Goal: Communication & Community: Answer question/provide support

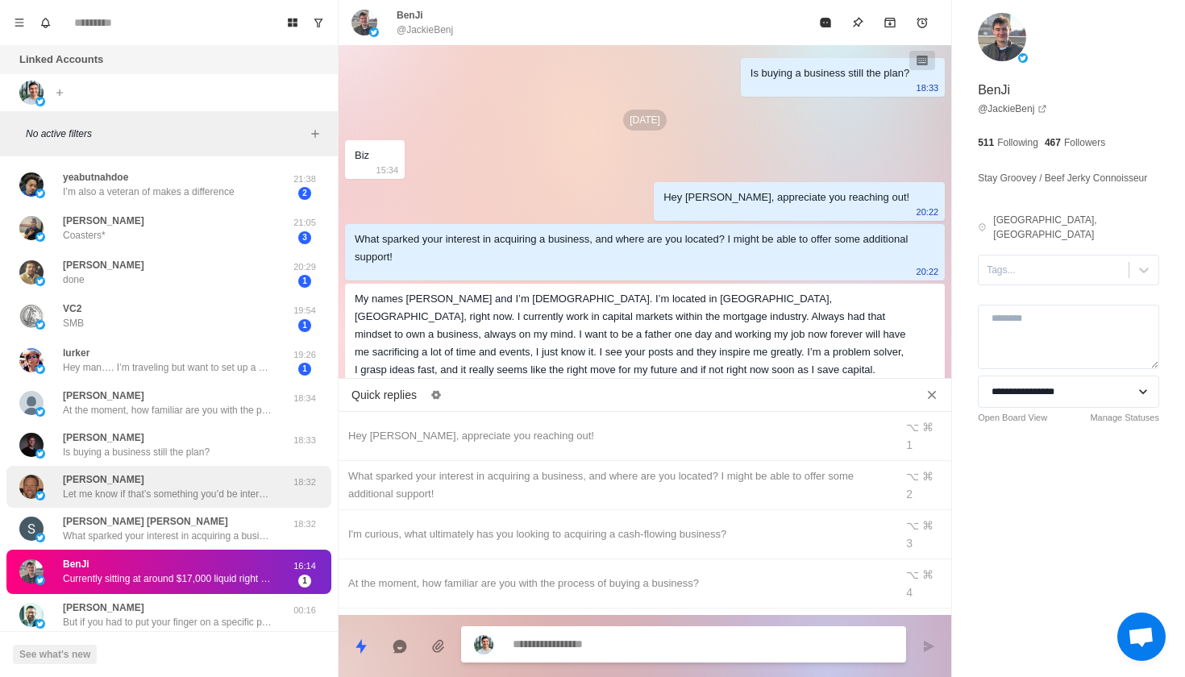
scroll to position [77, 0]
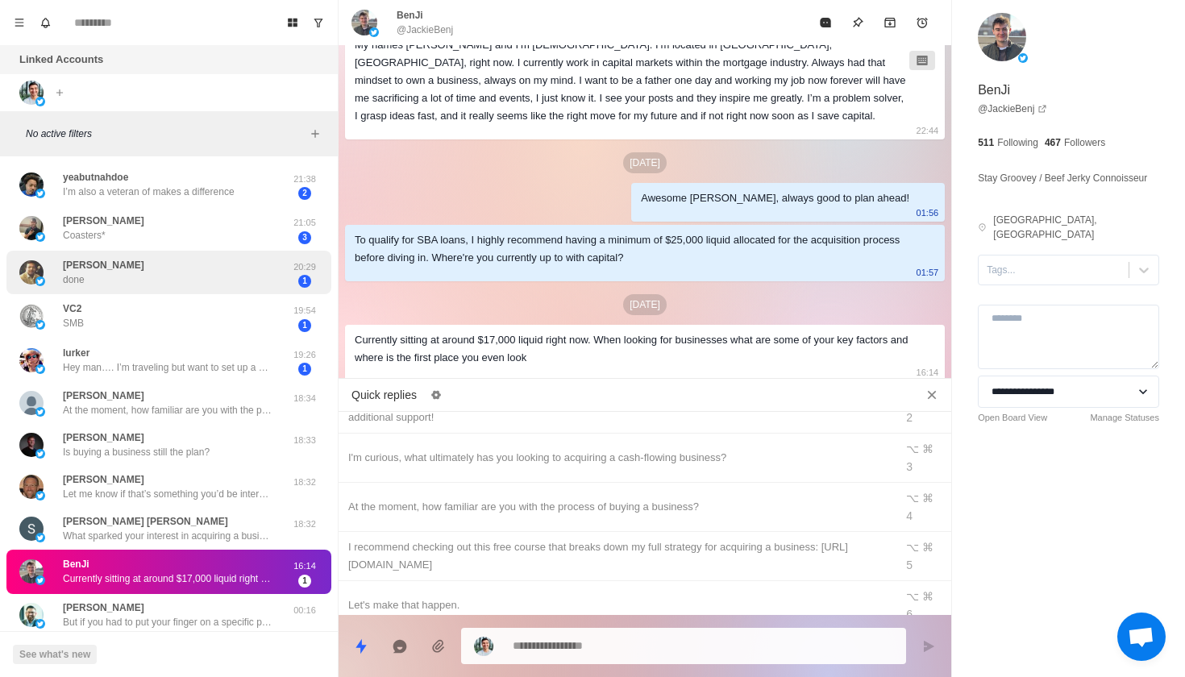
click at [227, 269] on div "Krishan done" at bounding box center [151, 272] width 265 height 31
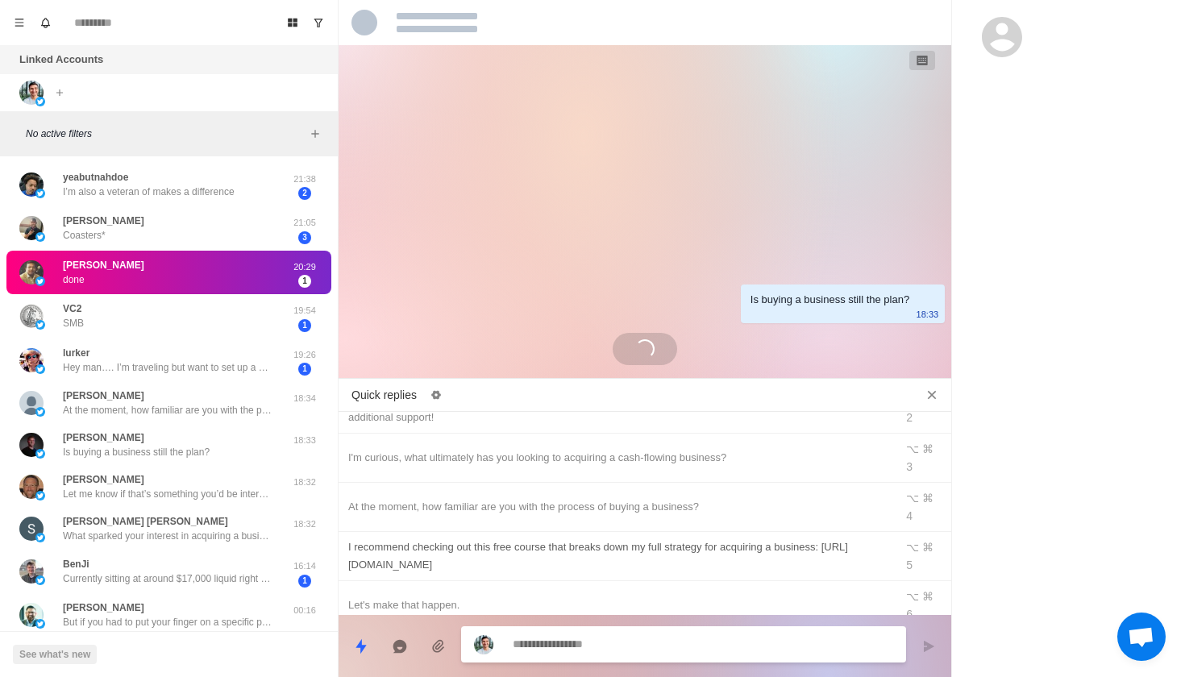
scroll to position [1417, 0]
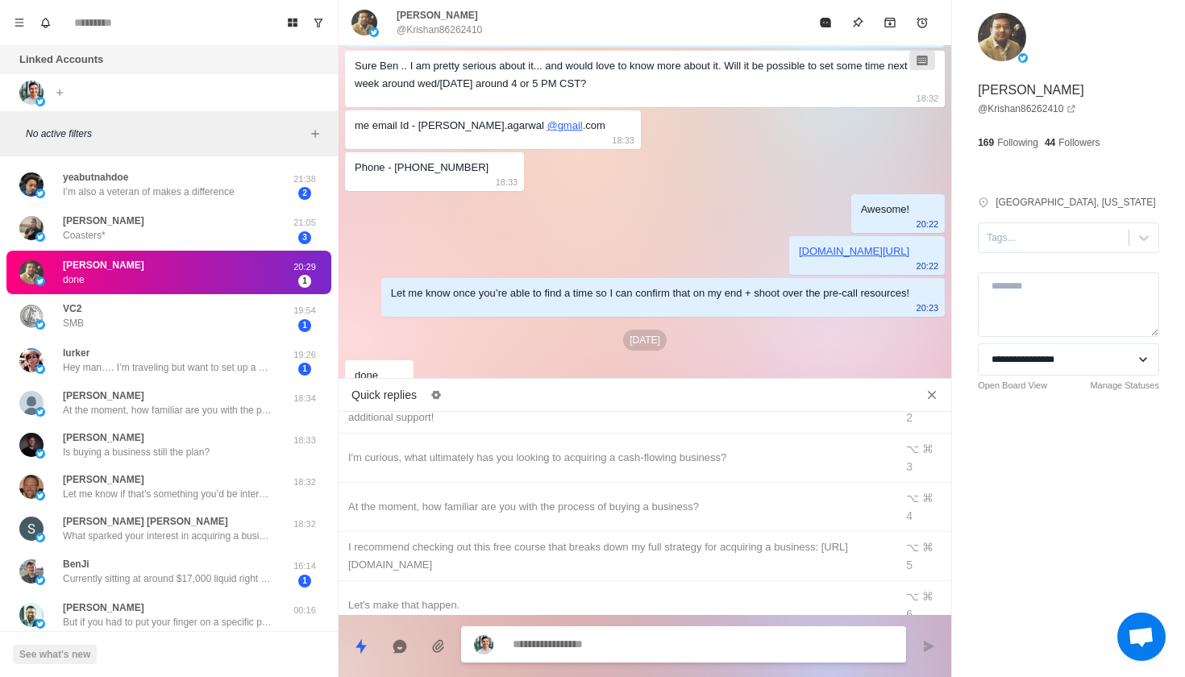
click at [547, 635] on textarea at bounding box center [703, 644] width 381 height 23
type textarea "*"
type textarea "**"
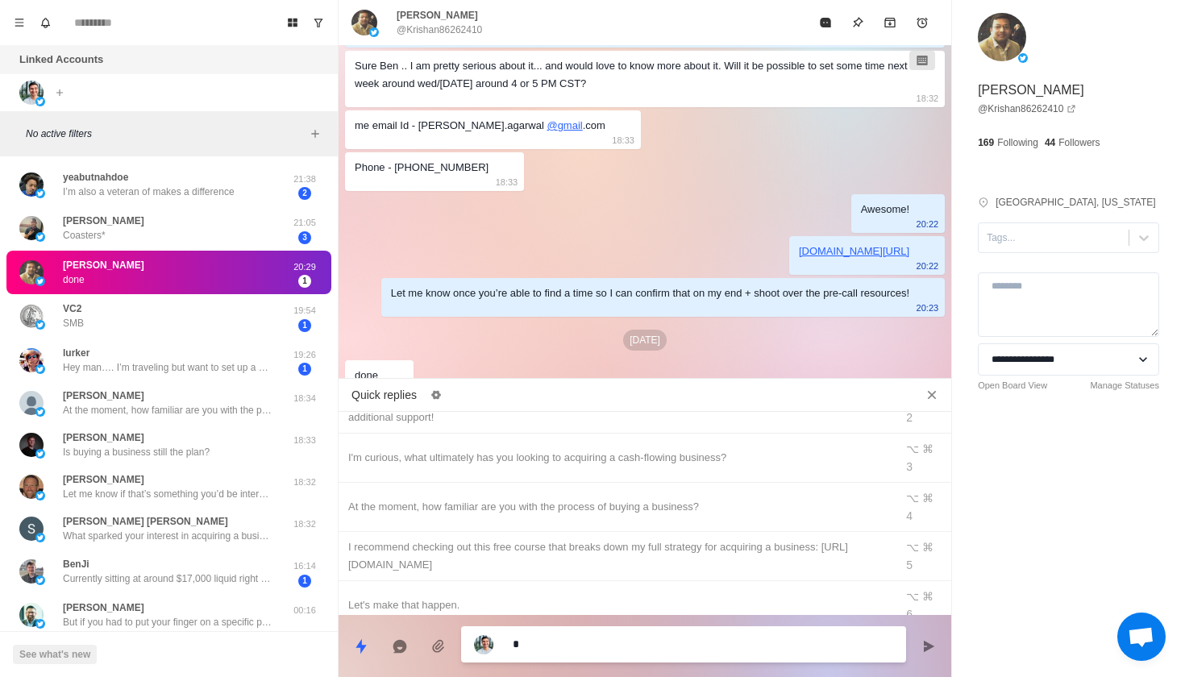
type textarea "*"
type textarea "***"
type textarea "*"
type textarea "****"
type textarea "*"
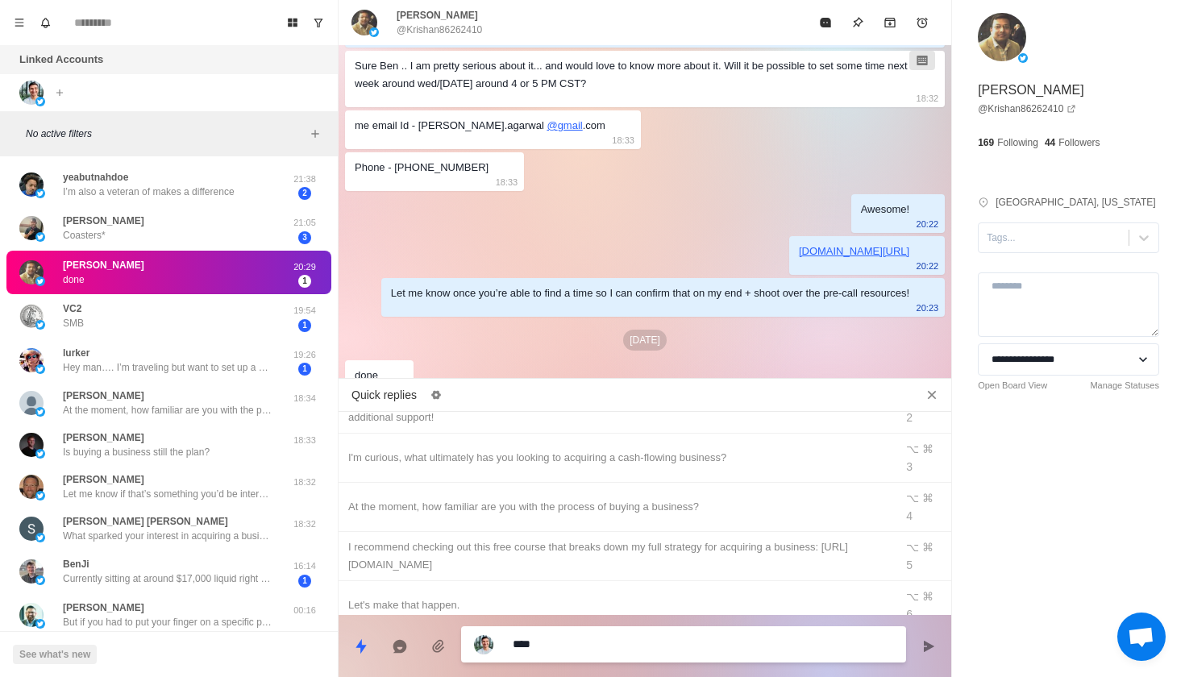
type textarea "*****"
type textarea "*"
type textarea "******"
type textarea "*"
type textarea "******"
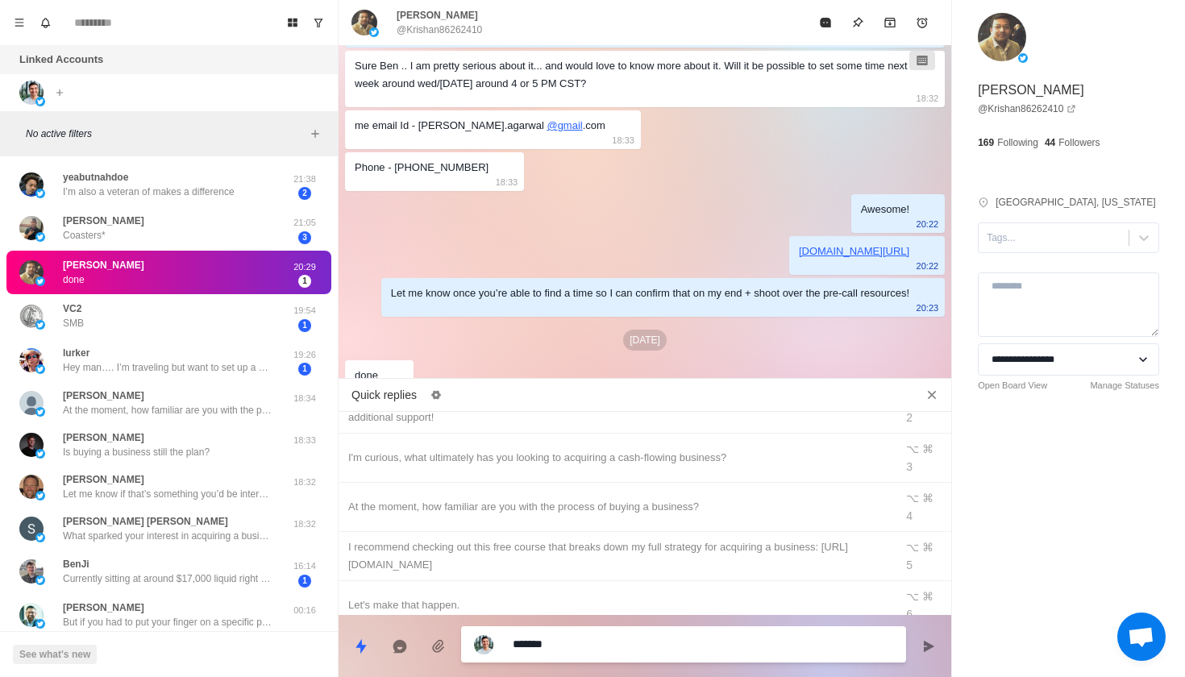
type textarea "*"
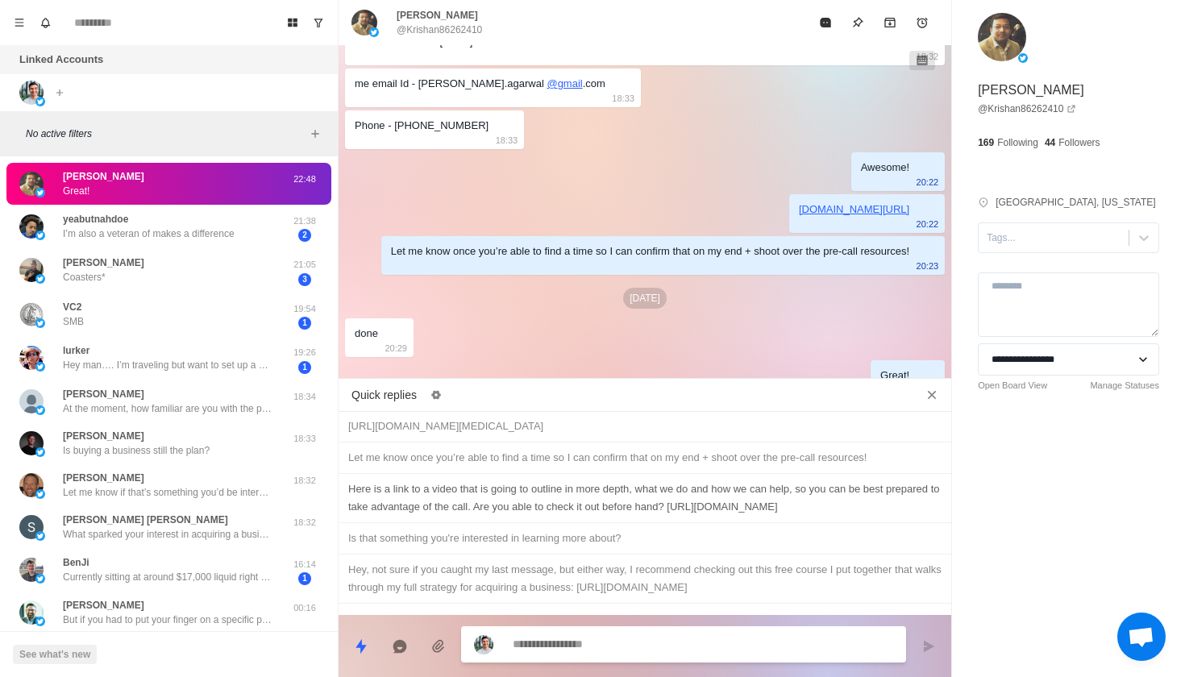
scroll to position [697, 0]
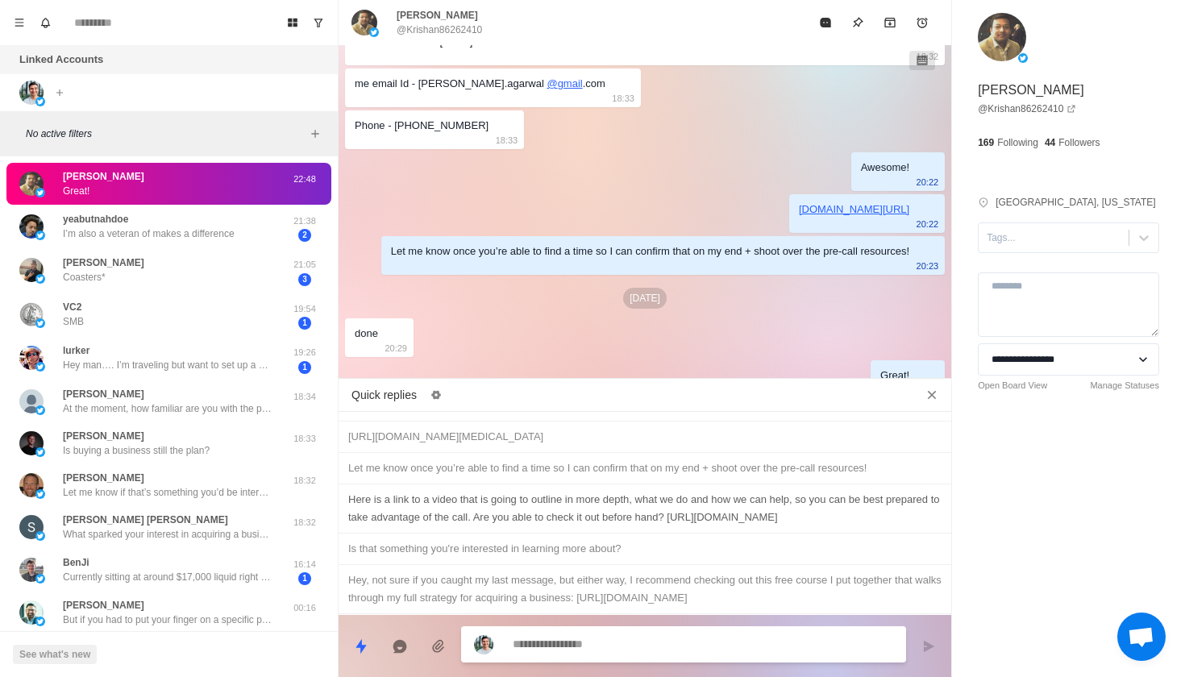
type textarea "*"
click at [568, 491] on div "Here is a link to a video that is going to outline in more depth, what we do an…" at bounding box center [644, 508] width 593 height 35
type textarea "**********"
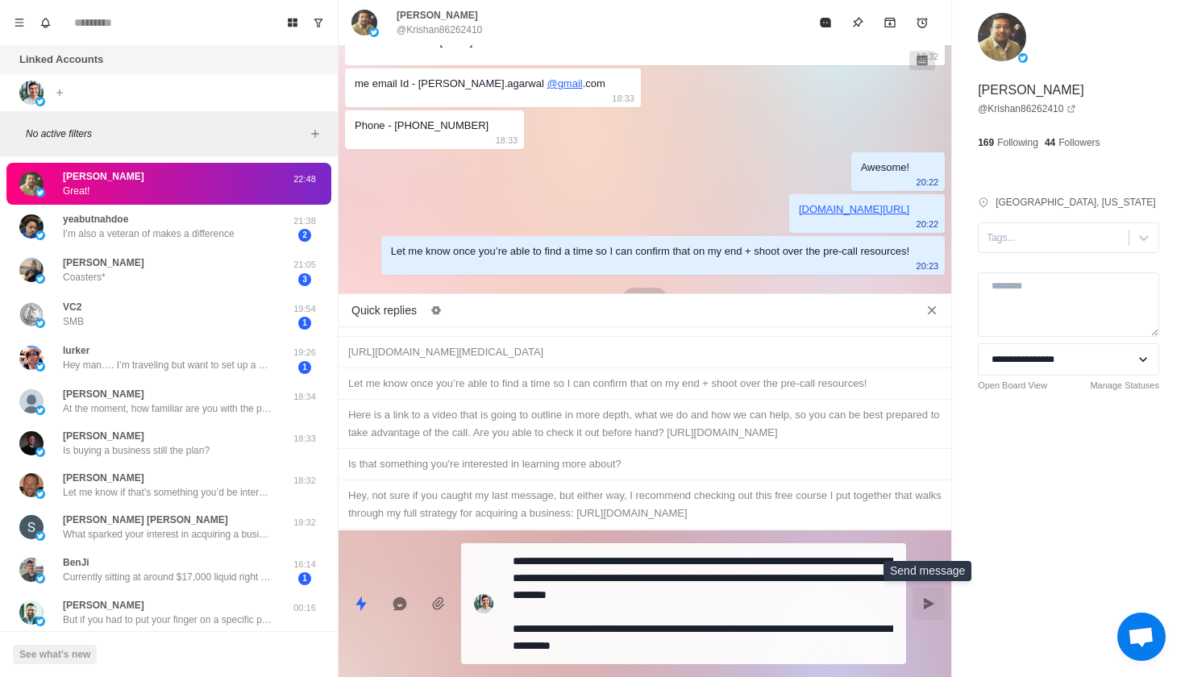
click at [923, 610] on icon "Send message" at bounding box center [928, 603] width 13 height 13
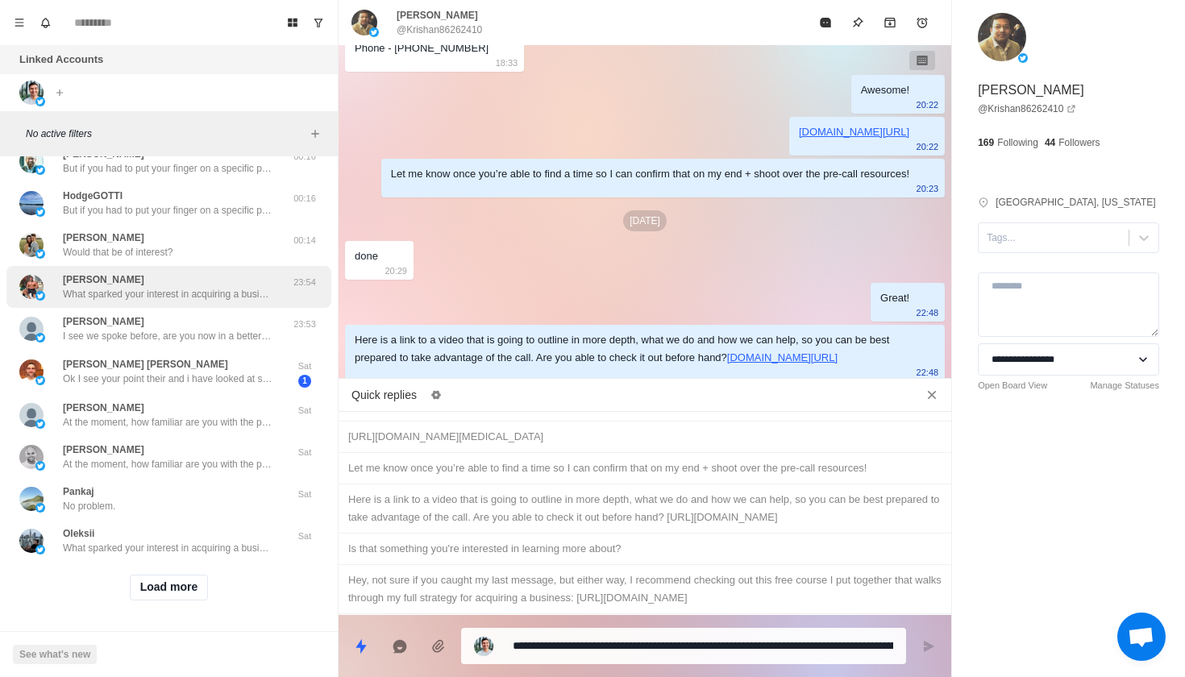
scroll to position [449, 0]
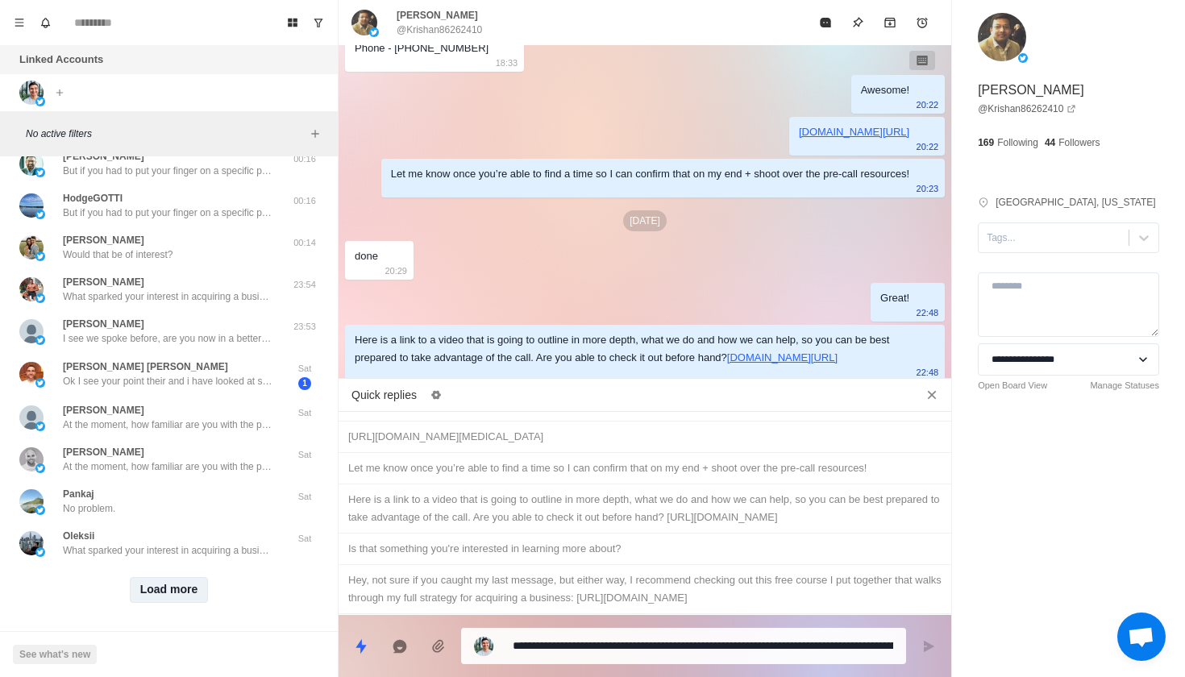
click at [169, 581] on button "Load more" at bounding box center [169, 590] width 79 height 26
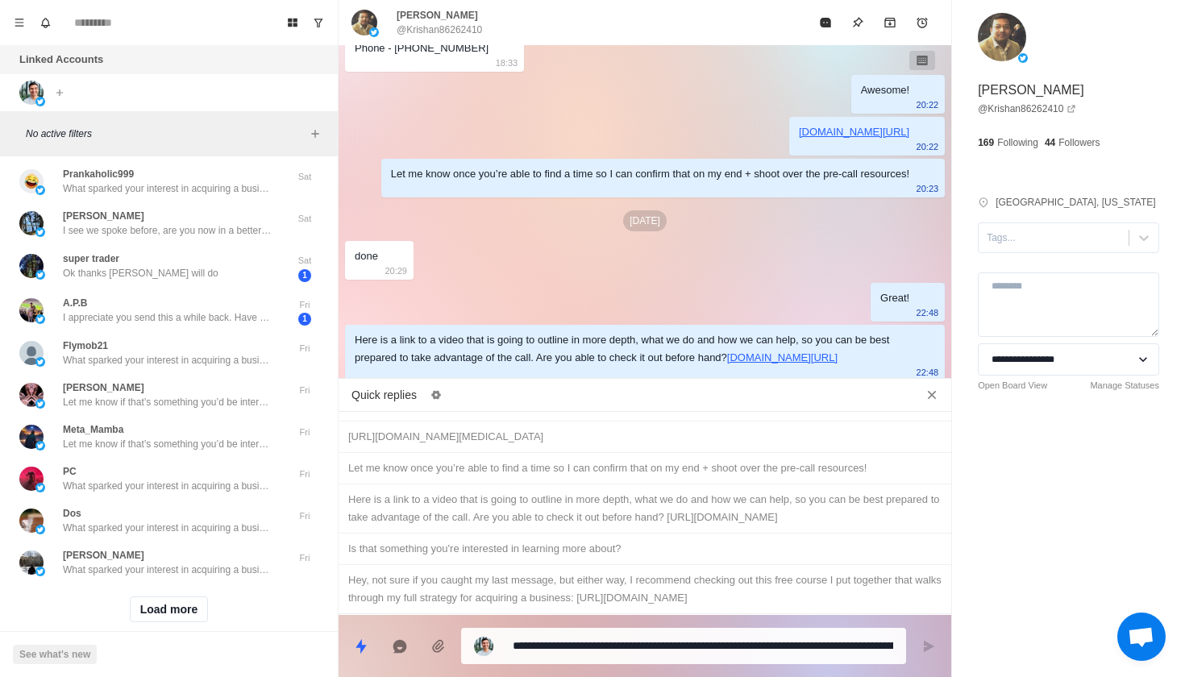
scroll to position [1268, 0]
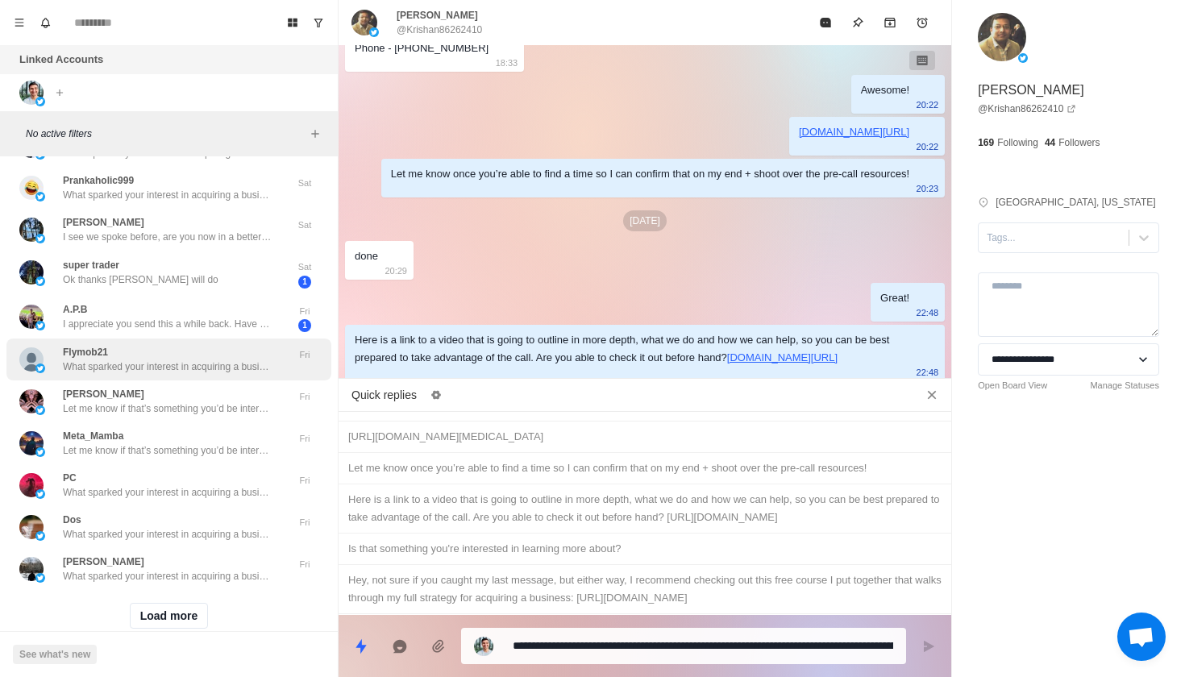
click at [232, 368] on p "What sparked your interest in acquiring a business, and where are you located? …" at bounding box center [168, 367] width 210 height 15
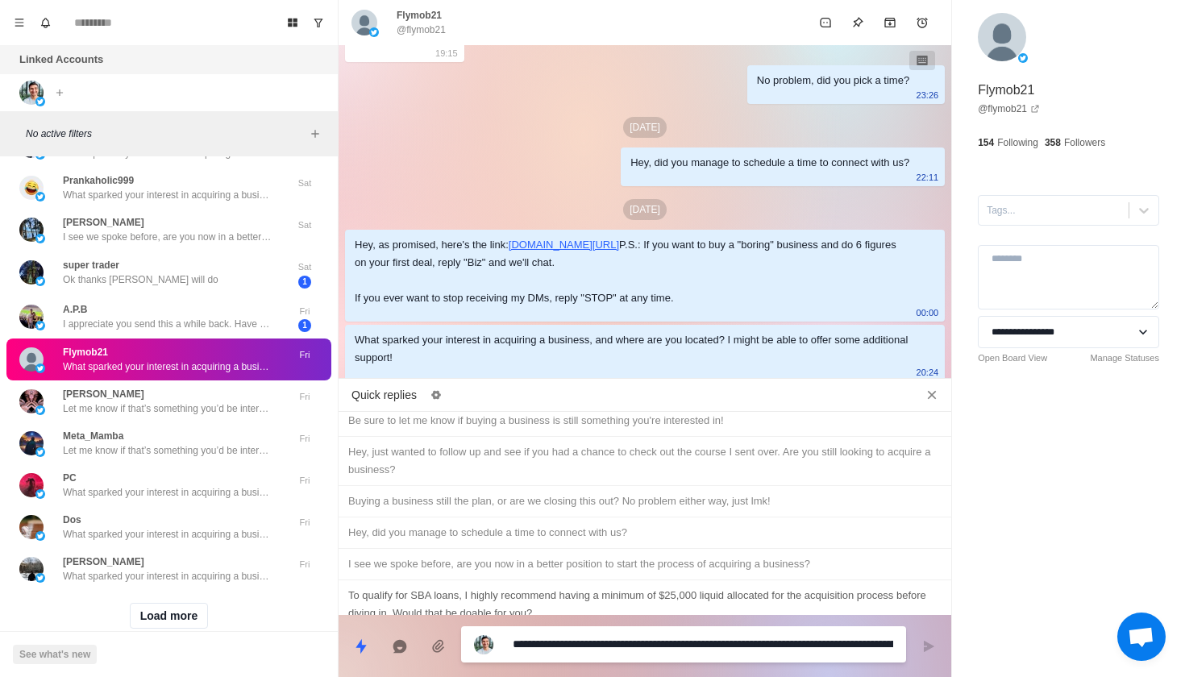
scroll to position [905, 0]
type textarea "*"
click at [656, 493] on div "Buying a business still the plan, or are we closing this out? No problem either…" at bounding box center [644, 502] width 593 height 18
type textarea "**********"
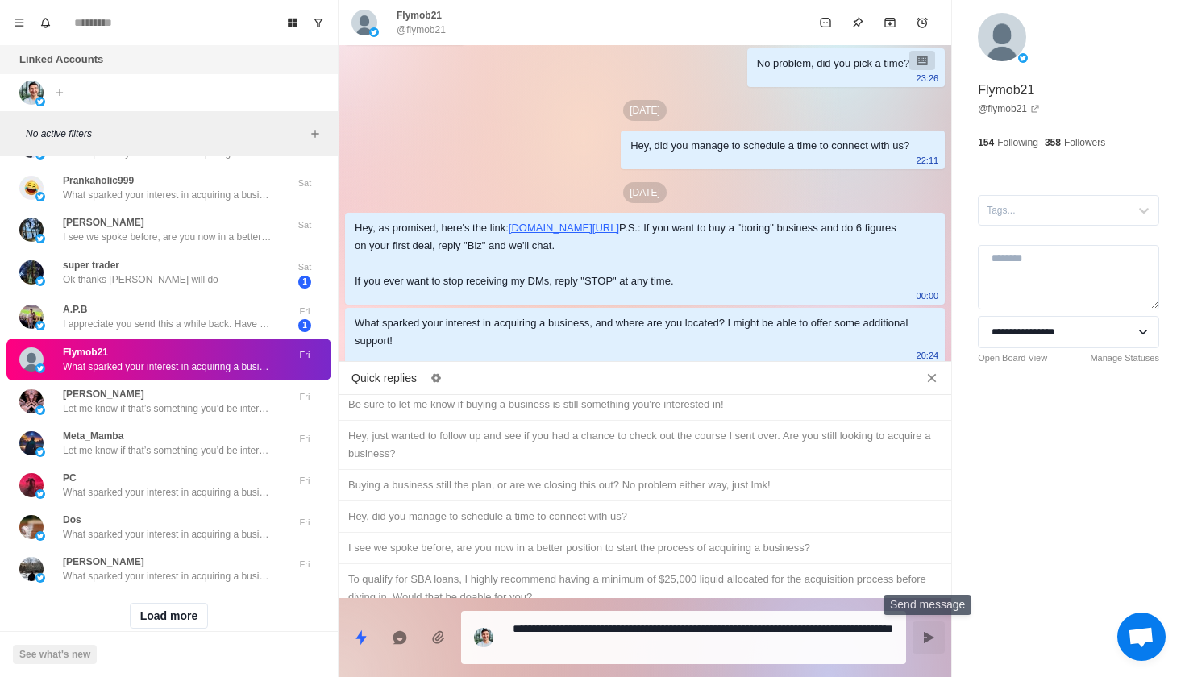
click at [927, 642] on icon "Send message" at bounding box center [929, 637] width 10 height 11
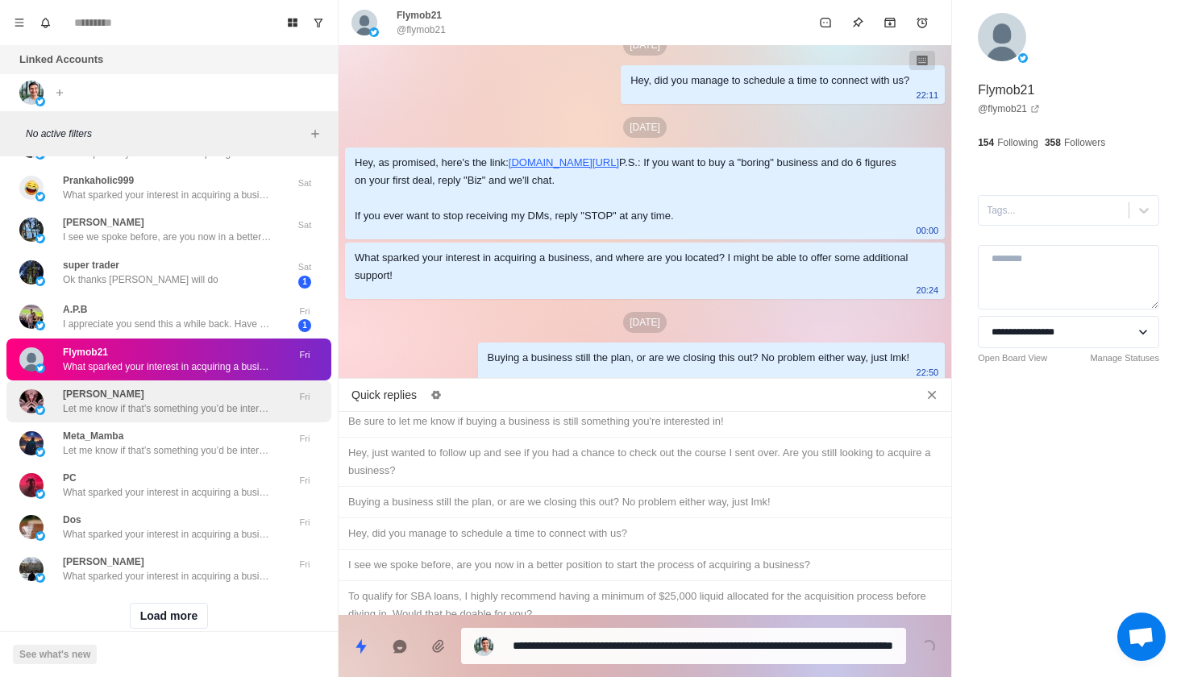
click at [260, 413] on div "[PERSON_NAME] Let me know if that’s something you’d be interested in and I can …" at bounding box center [168, 402] width 325 height 42
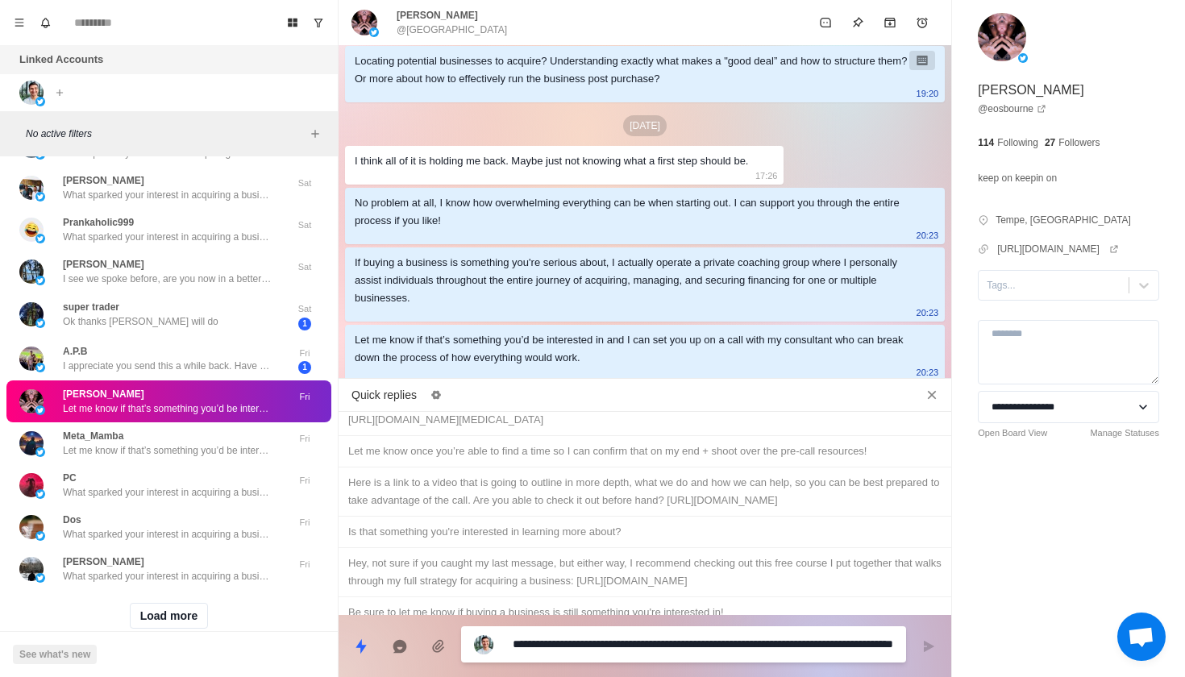
scroll to position [712, 0]
type textarea "*"
click at [627, 525] on div "Is that something you're interested in learning more about?" at bounding box center [644, 534] width 593 height 18
type textarea "**********"
click at [918, 643] on button "Send message" at bounding box center [929, 647] width 32 height 32
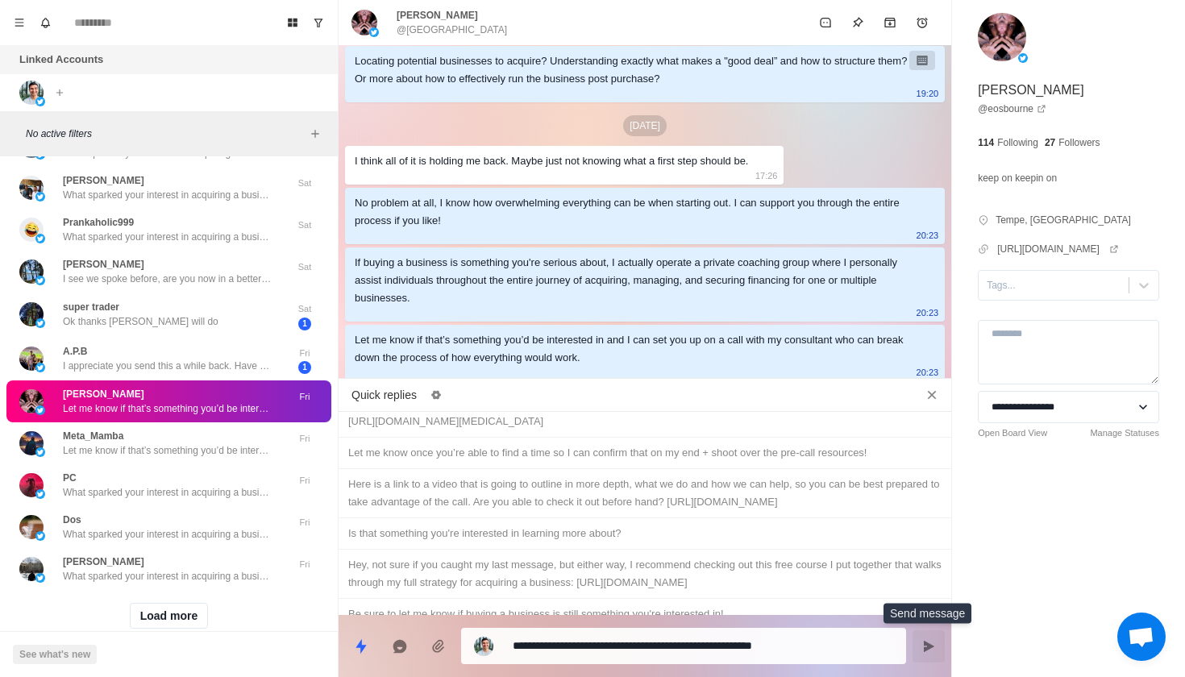
scroll to position [986, 0]
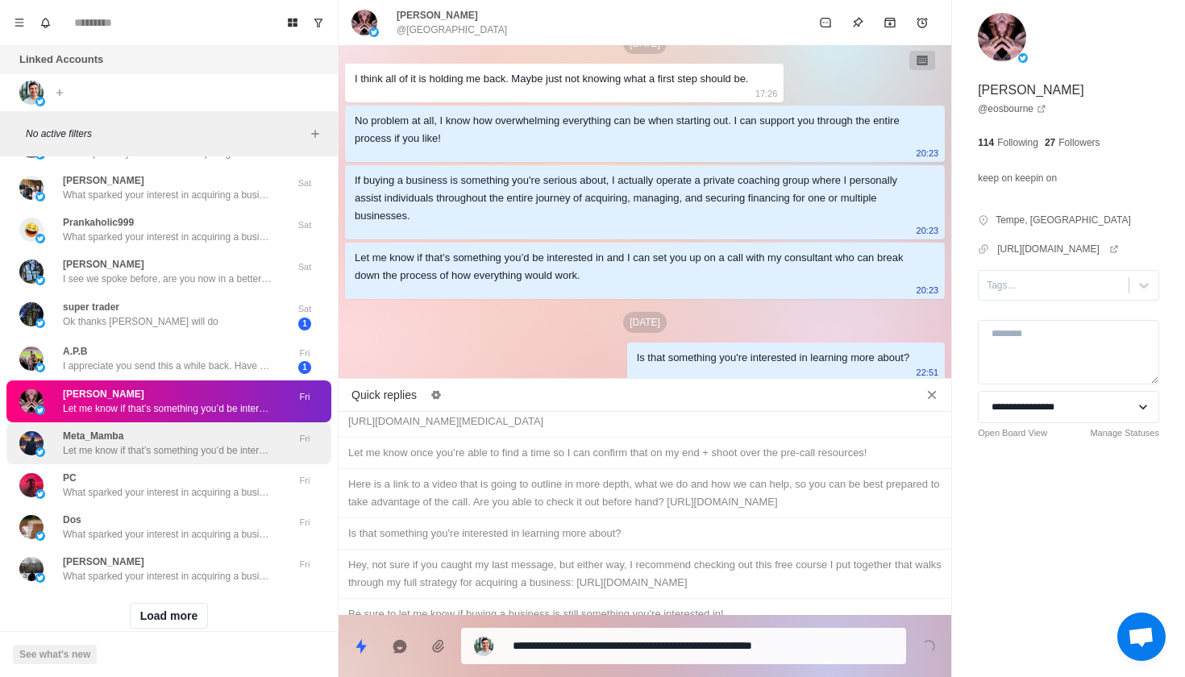
click at [214, 429] on div "Meta_Mamba Let me know if that’s something you’d be interested in and I can set…" at bounding box center [168, 443] width 210 height 29
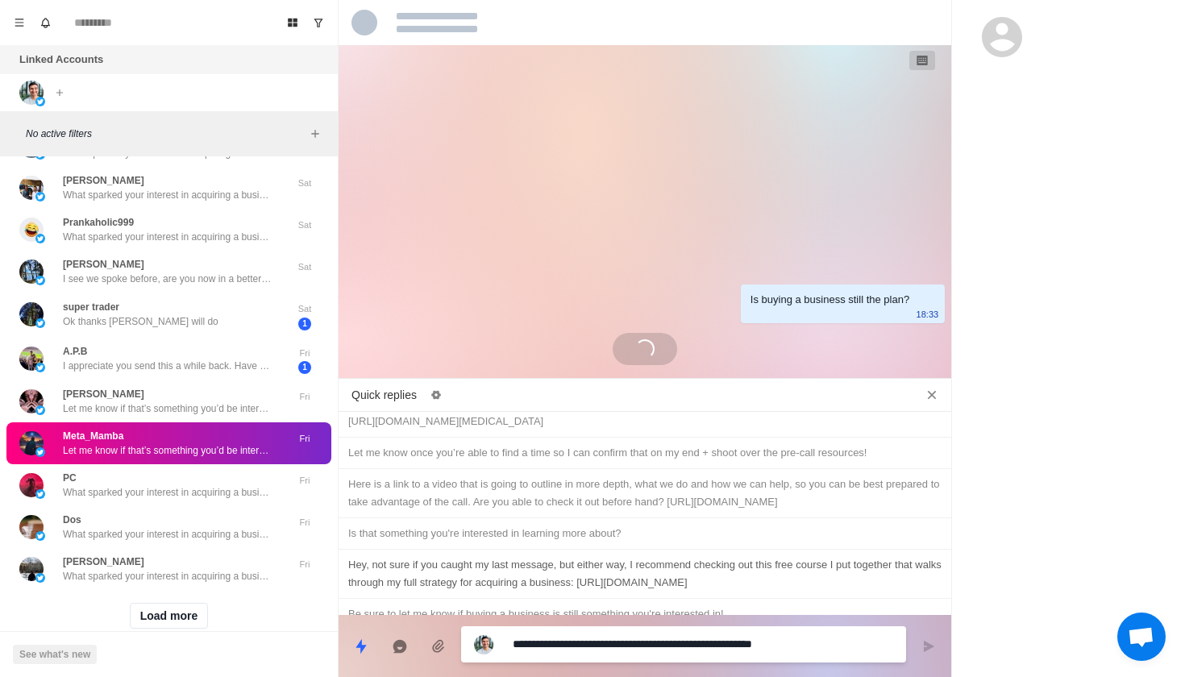
scroll to position [765, 0]
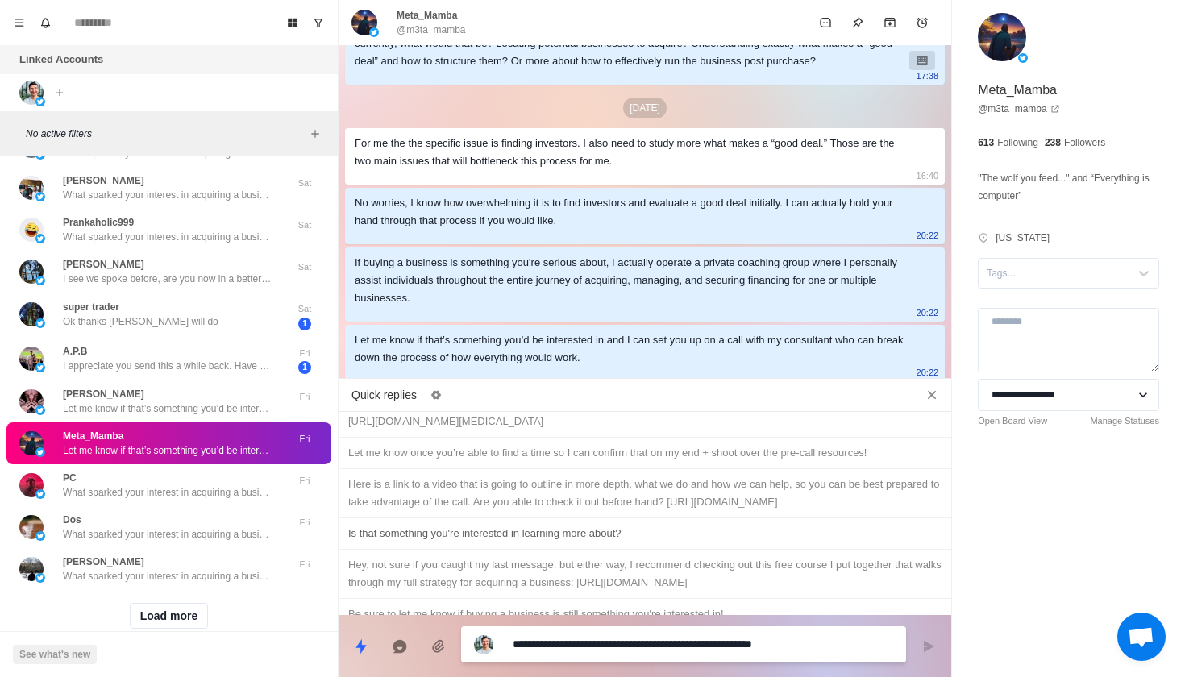
click at [618, 525] on div "Is that something you're interested in learning more about?" at bounding box center [644, 534] width 593 height 18
click at [929, 651] on icon "Send message" at bounding box center [928, 646] width 13 height 13
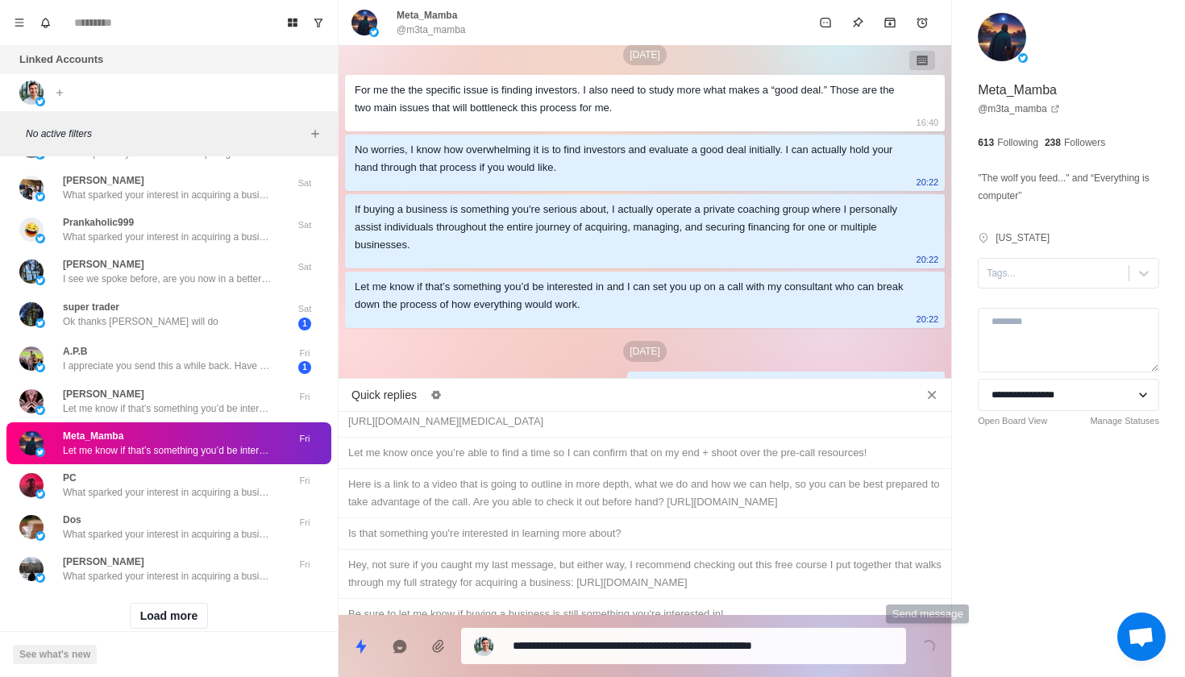
scroll to position [847, 0]
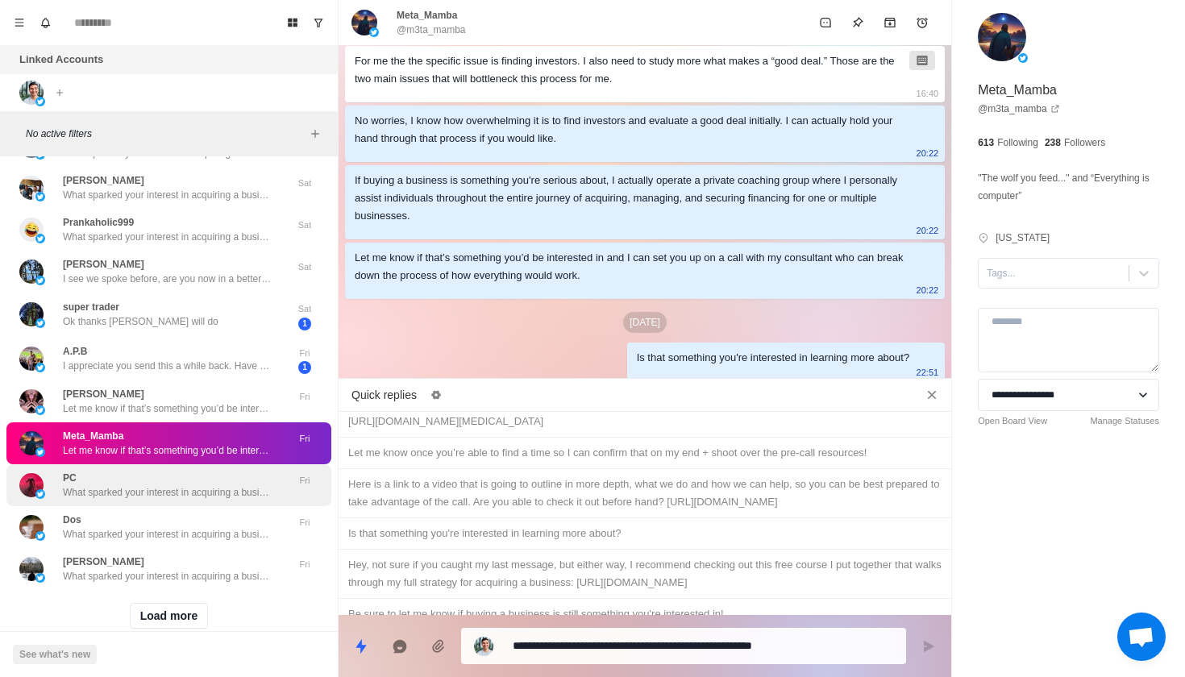
click at [199, 487] on p "What sparked your interest in acquiring a business, and where are you located? …" at bounding box center [168, 492] width 210 height 15
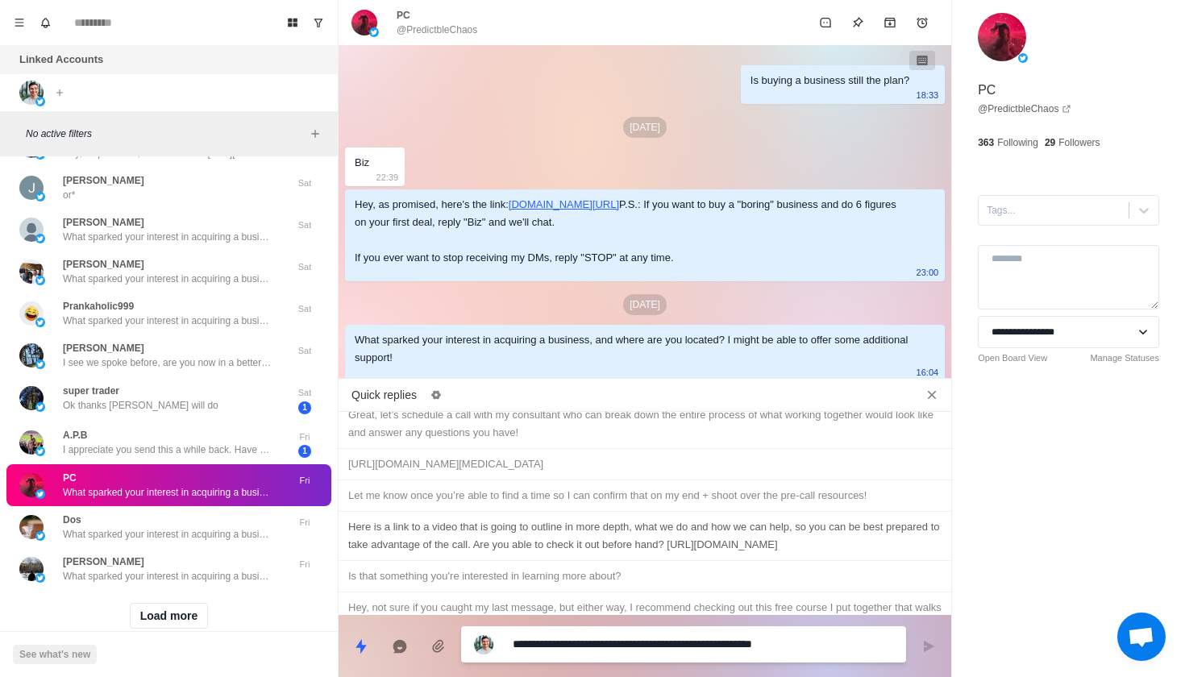
scroll to position [702, 0]
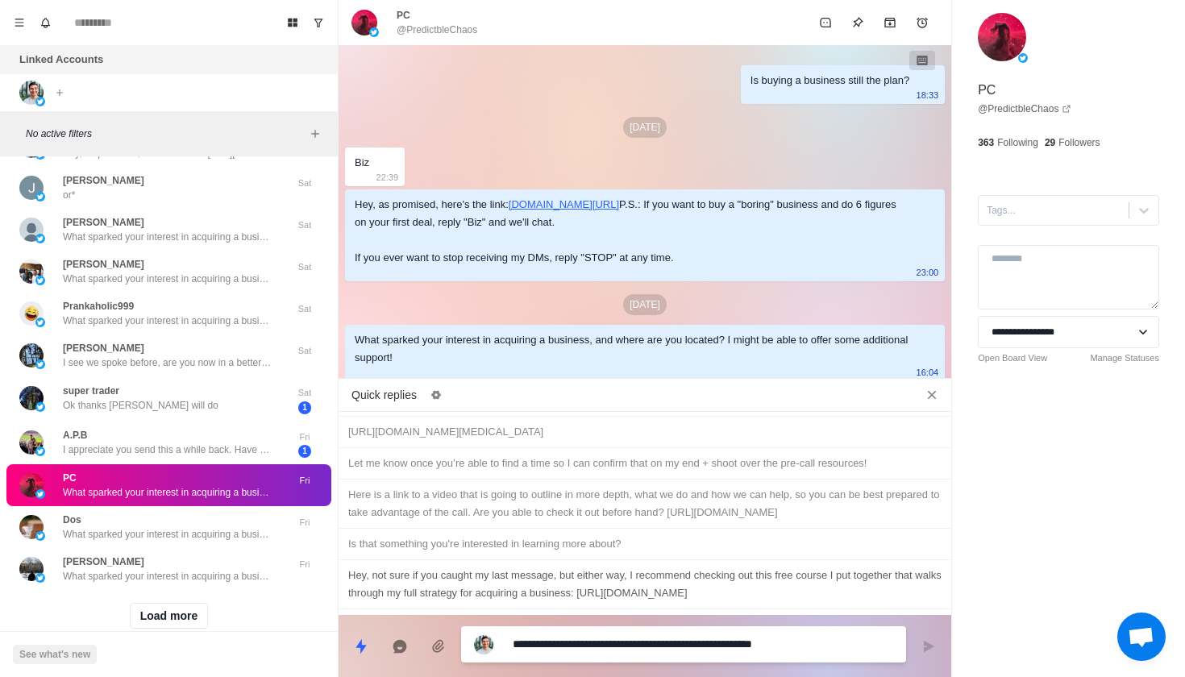
type textarea "*"
click at [683, 567] on div "Hey, not sure if you caught my last message, but either way, I recommend checki…" at bounding box center [644, 584] width 593 height 35
type textarea "**********"
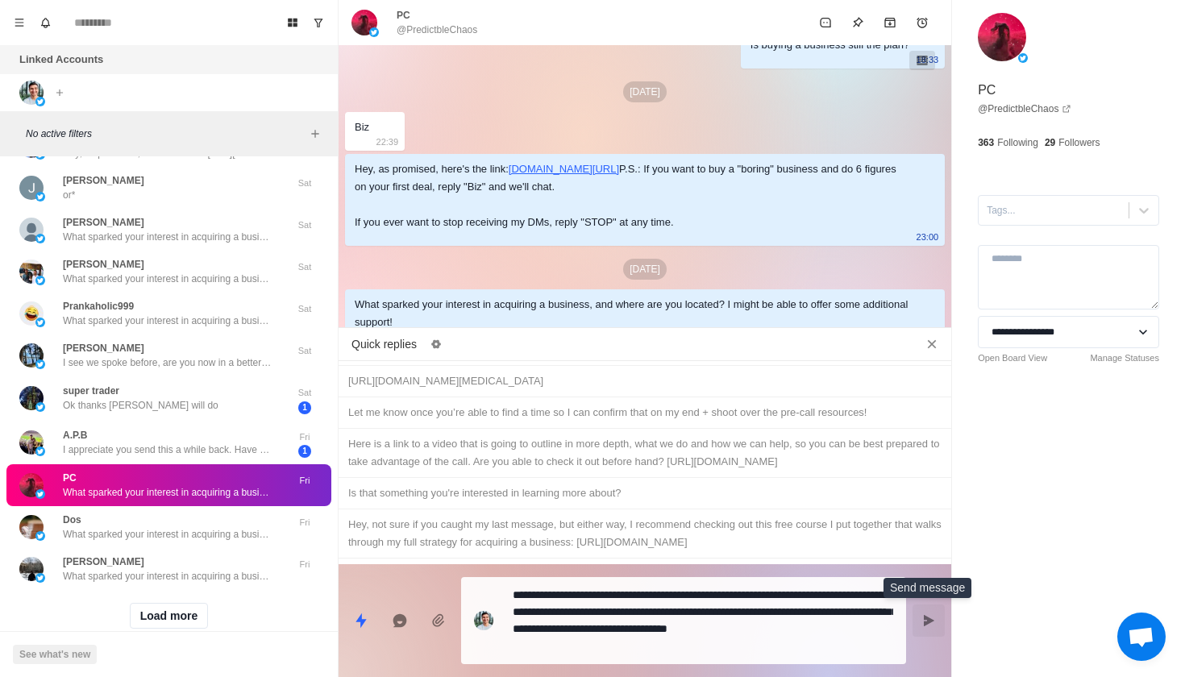
click at [933, 622] on icon "Send message" at bounding box center [928, 620] width 13 height 13
type textarea "*"
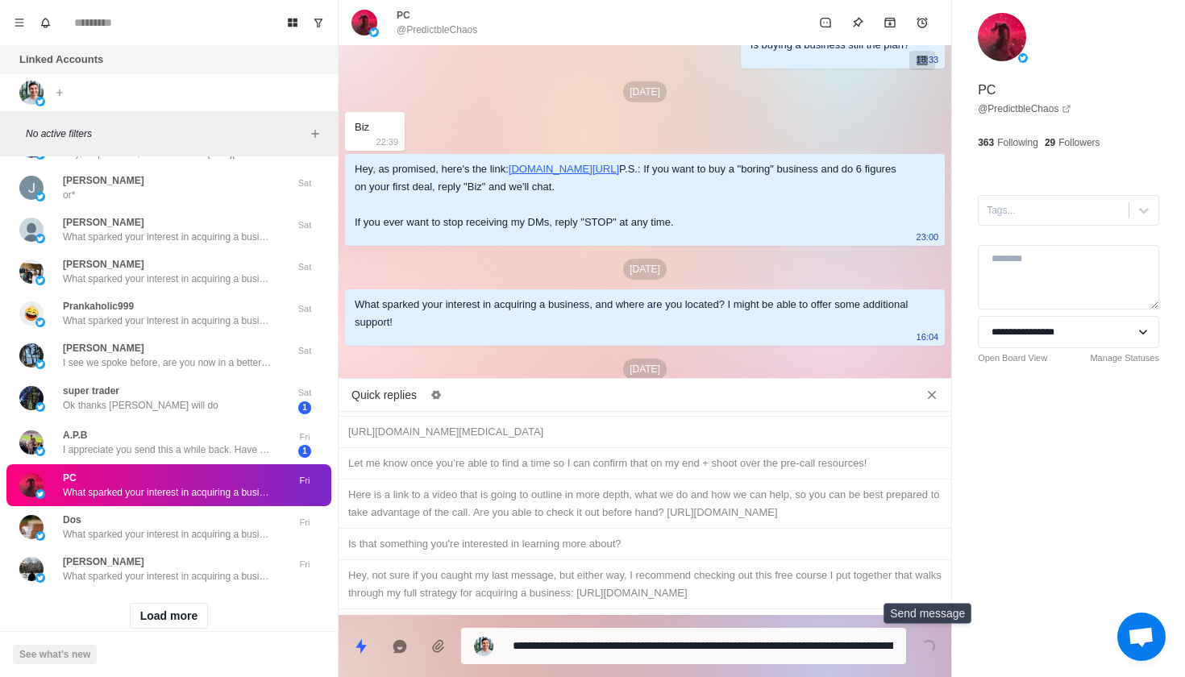
scroll to position [146, 0]
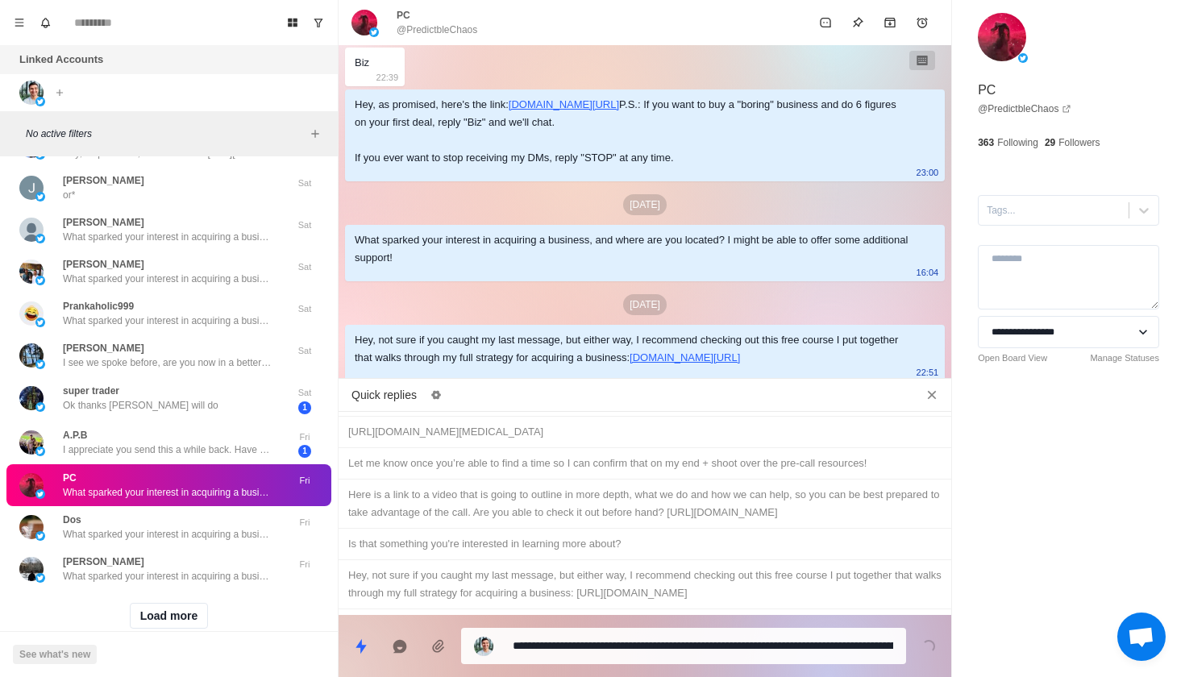
click at [794, 616] on div "Be sure to let me know if buying a business is still something you're intereste…" at bounding box center [644, 625] width 593 height 18
type textarea "**********"
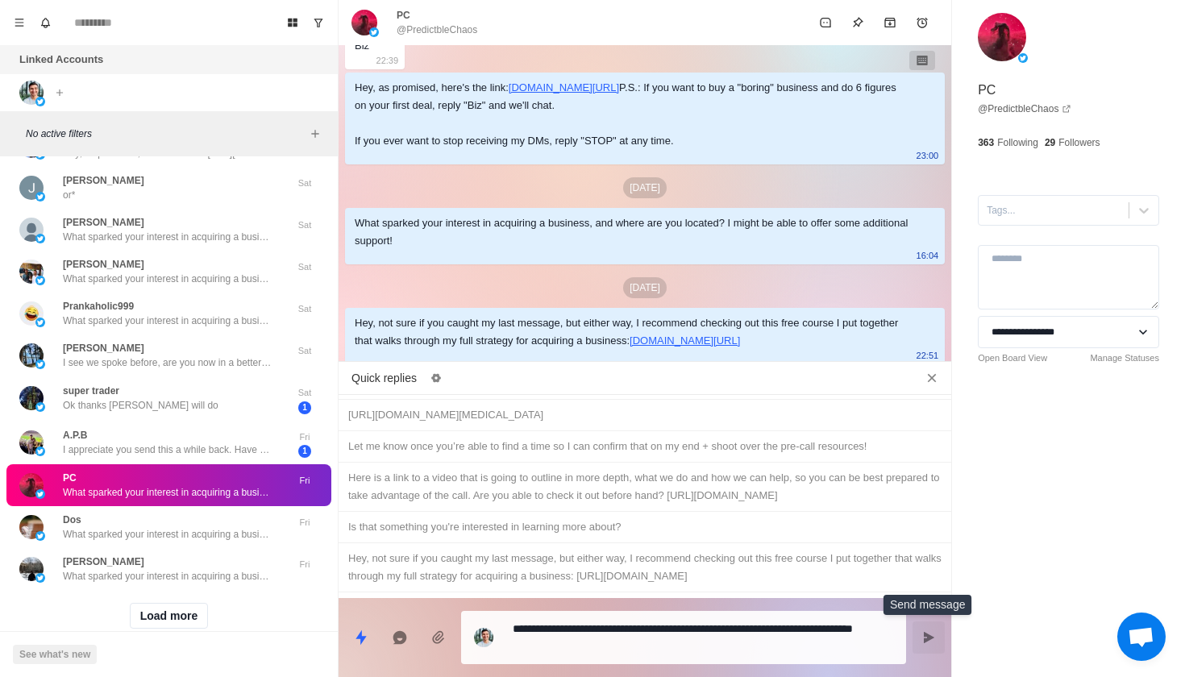
click at [918, 630] on button "Send message" at bounding box center [929, 638] width 32 height 32
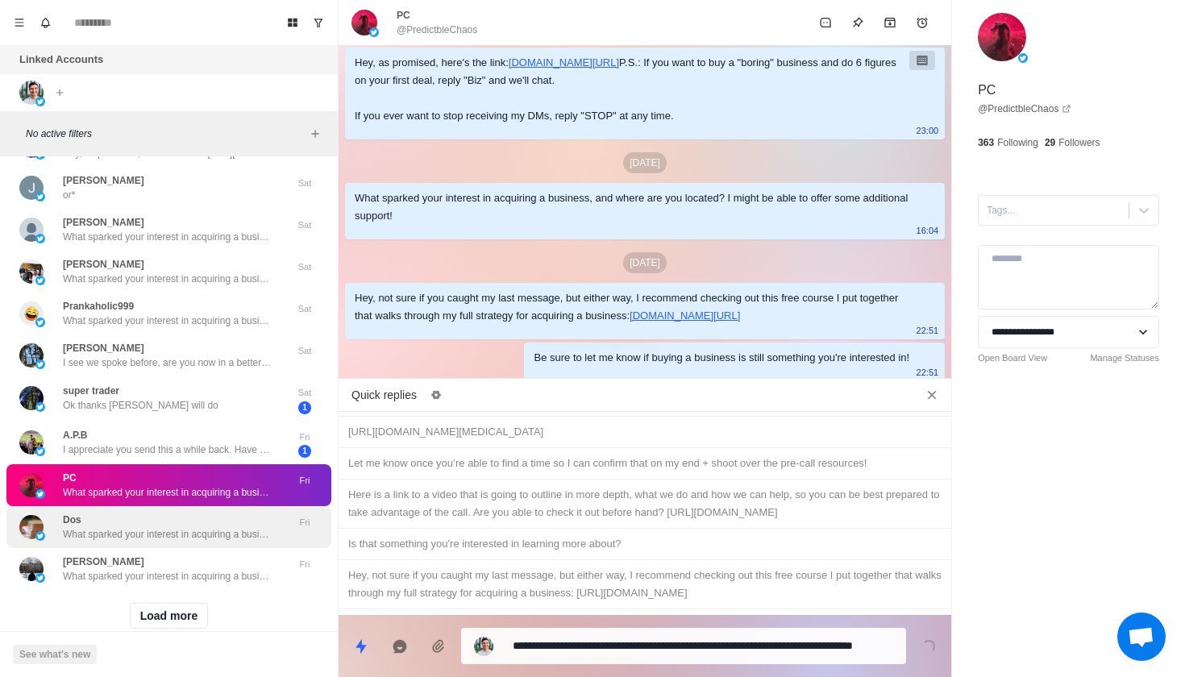
click at [205, 513] on div "Dos What sparked your interest in acquiring a business, and where are you locat…" at bounding box center [168, 527] width 210 height 29
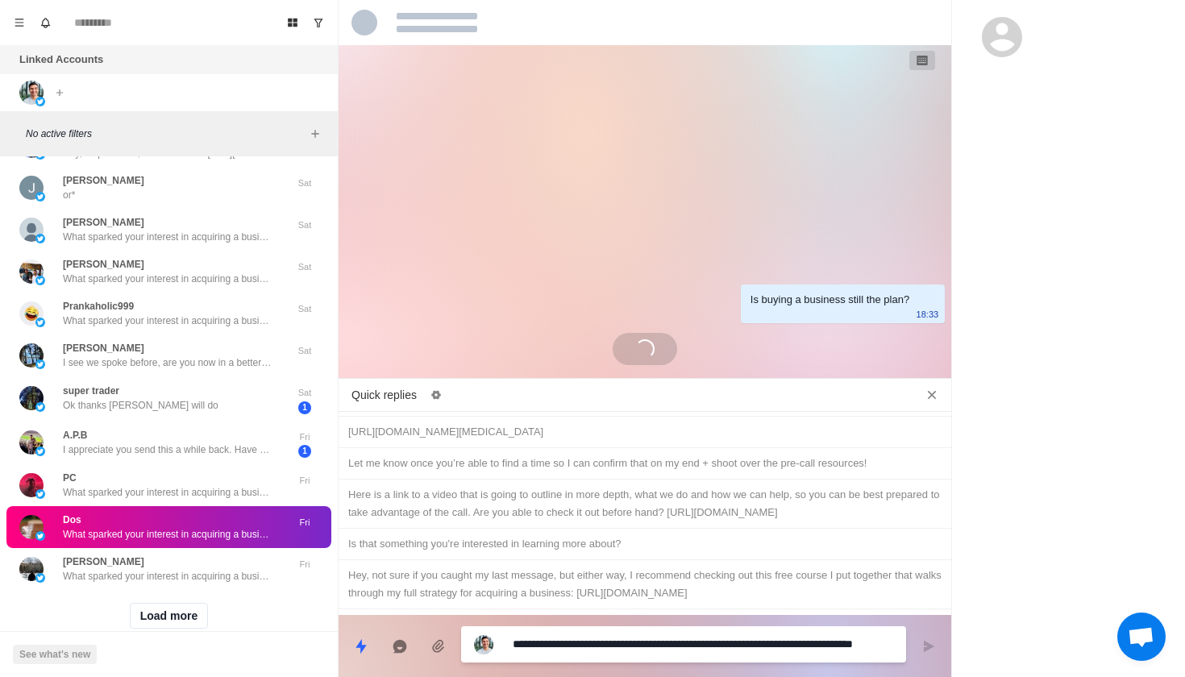
scroll to position [0, 0]
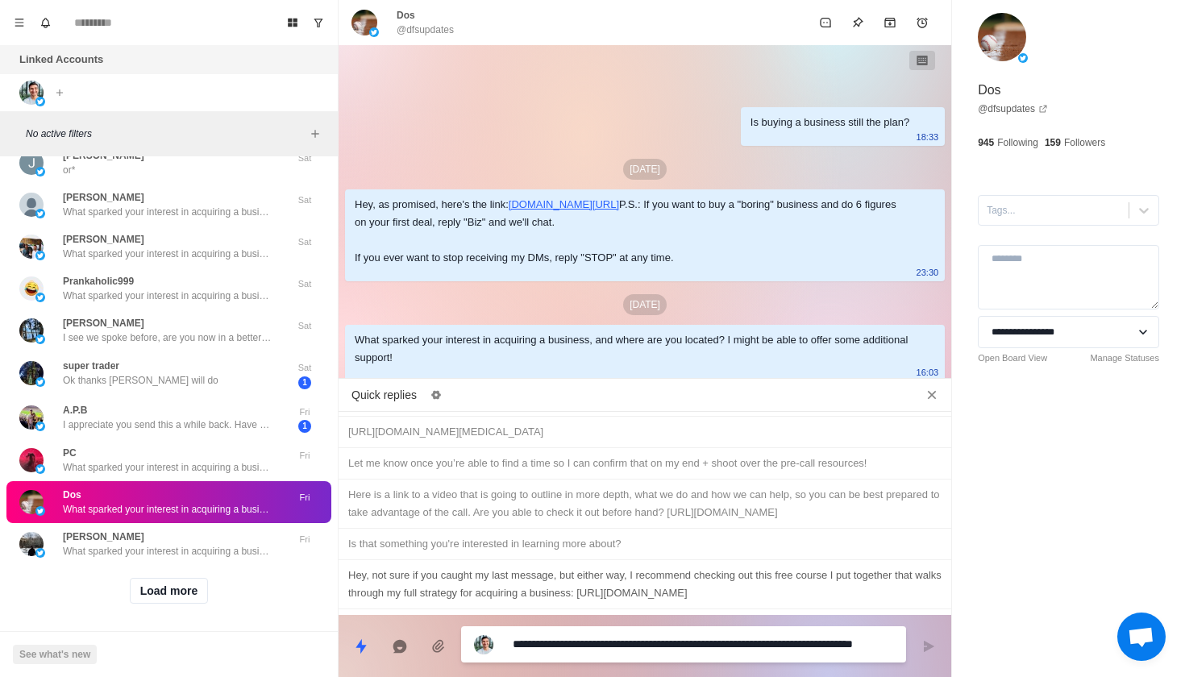
type textarea "*"
click at [546, 567] on div "Hey, not sure if you caught my last message, but either way, I recommend checki…" at bounding box center [644, 584] width 593 height 35
type textarea "**********"
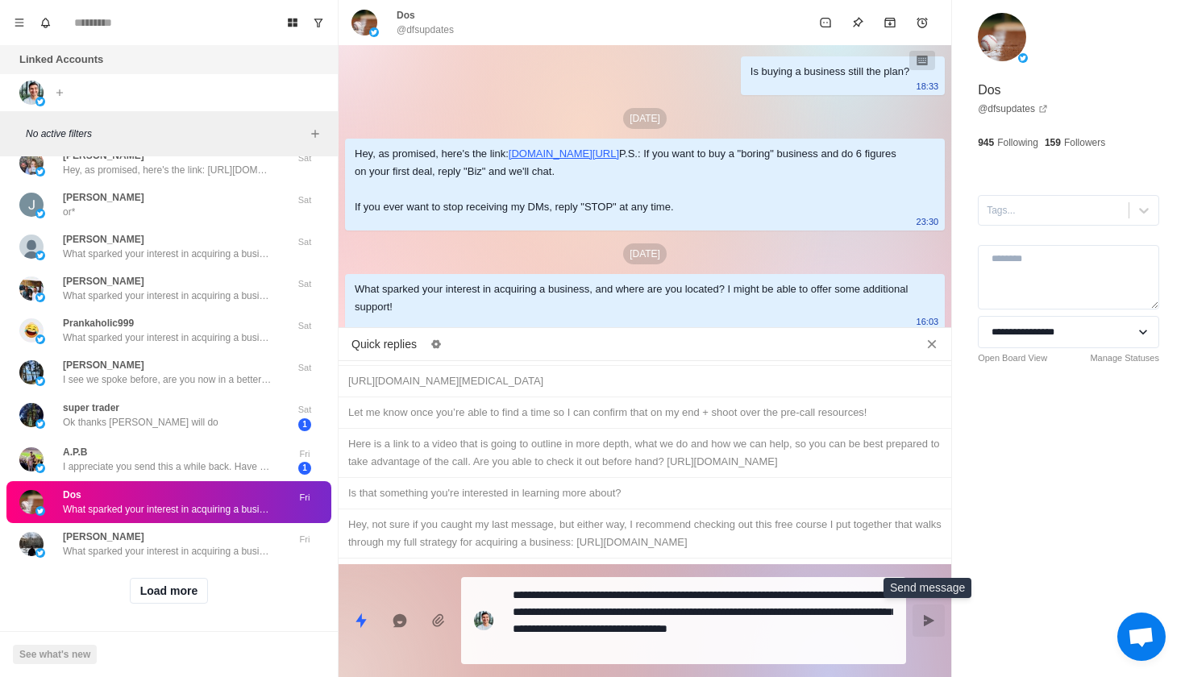
click at [923, 618] on icon "Send message" at bounding box center [928, 620] width 13 height 13
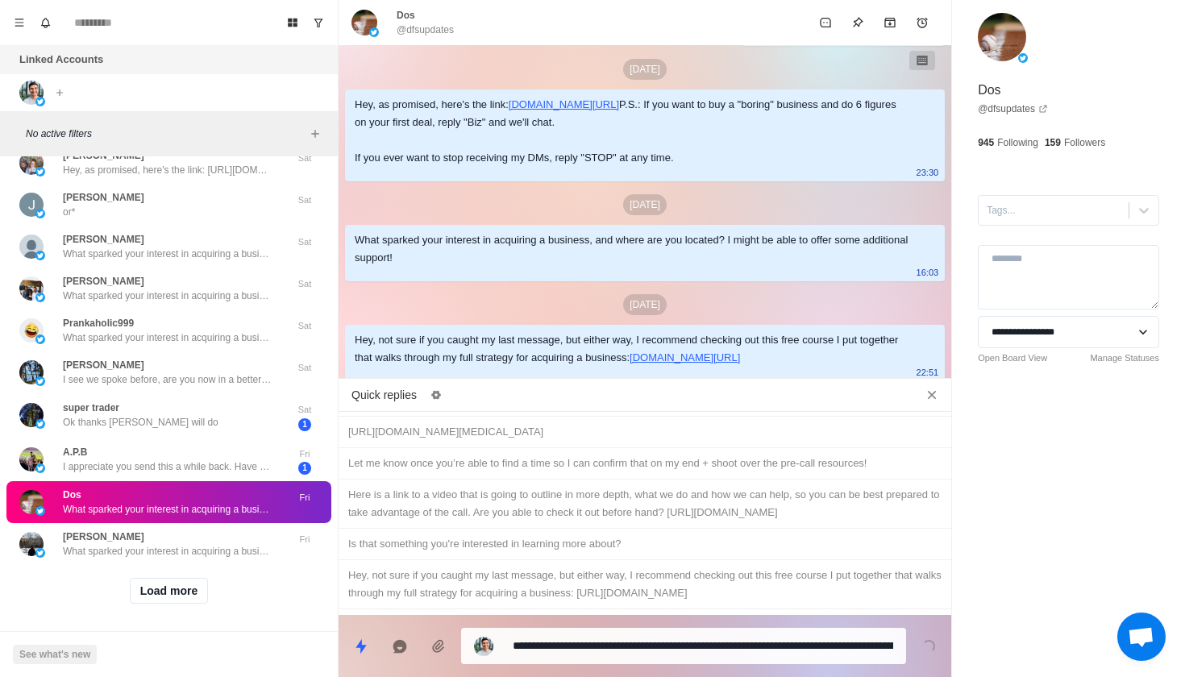
type textarea "*"
click at [801, 616] on div "Be sure to let me know if buying a business is still something you're intereste…" at bounding box center [644, 625] width 593 height 18
type textarea "**********"
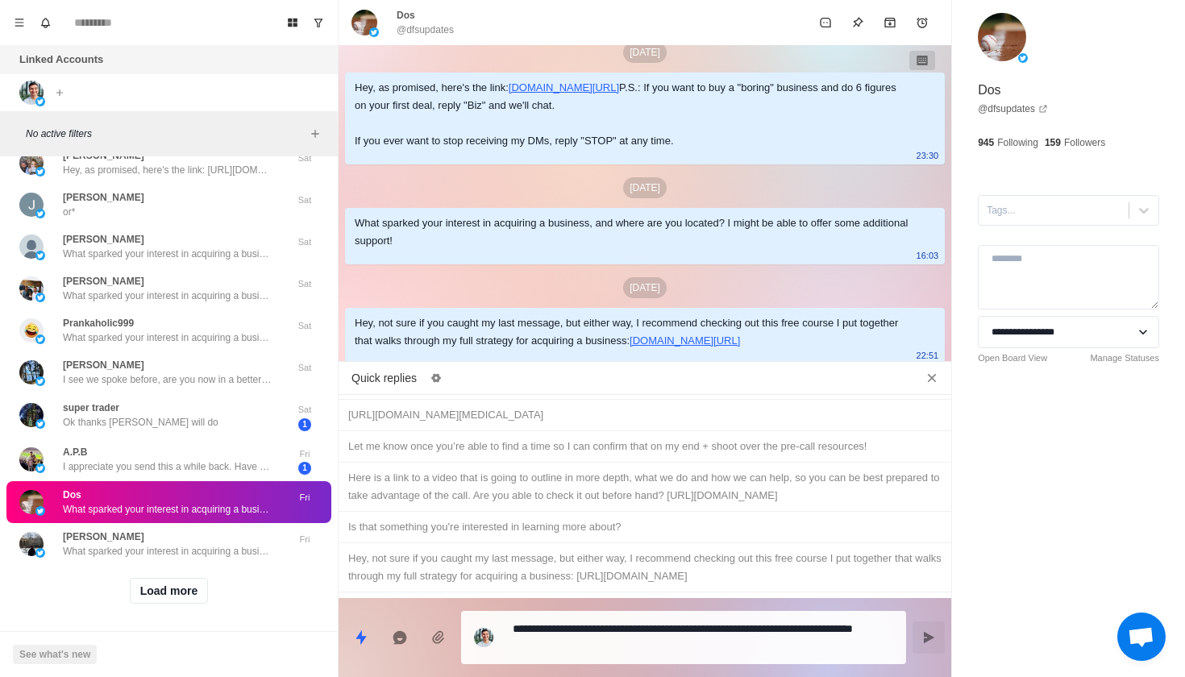
click at [926, 640] on icon "Send message" at bounding box center [929, 637] width 10 height 11
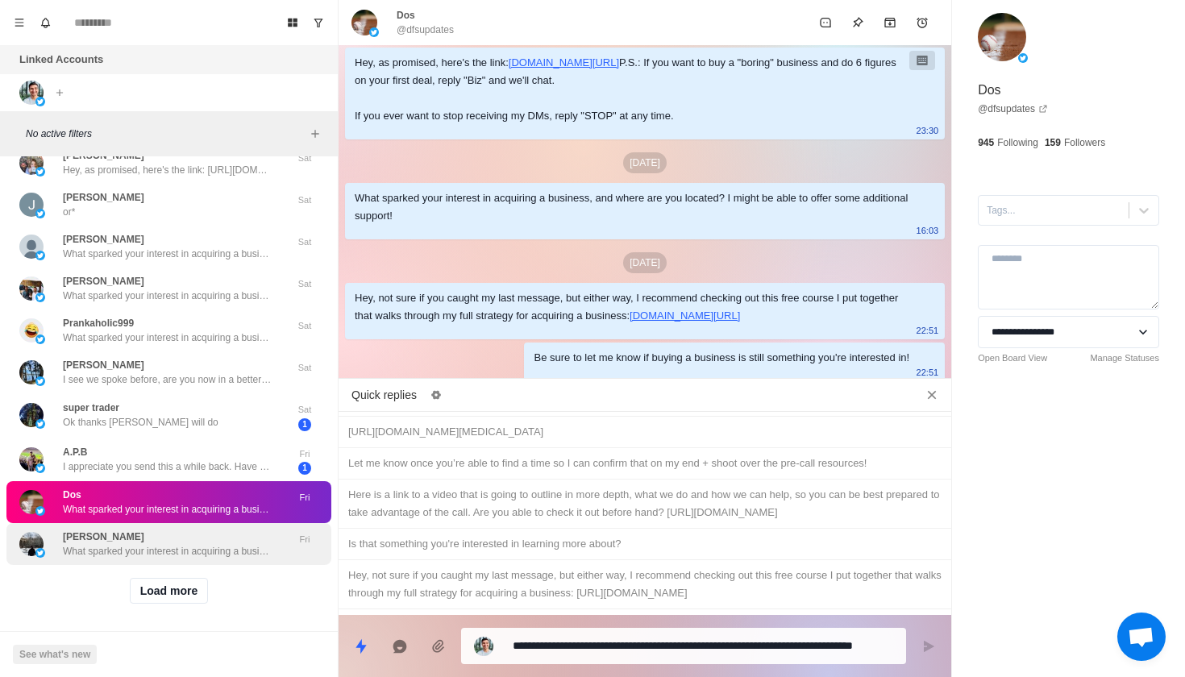
click at [236, 534] on div "[PERSON_NAME] What sparked your interest in acquiring a business, and where are…" at bounding box center [168, 544] width 210 height 29
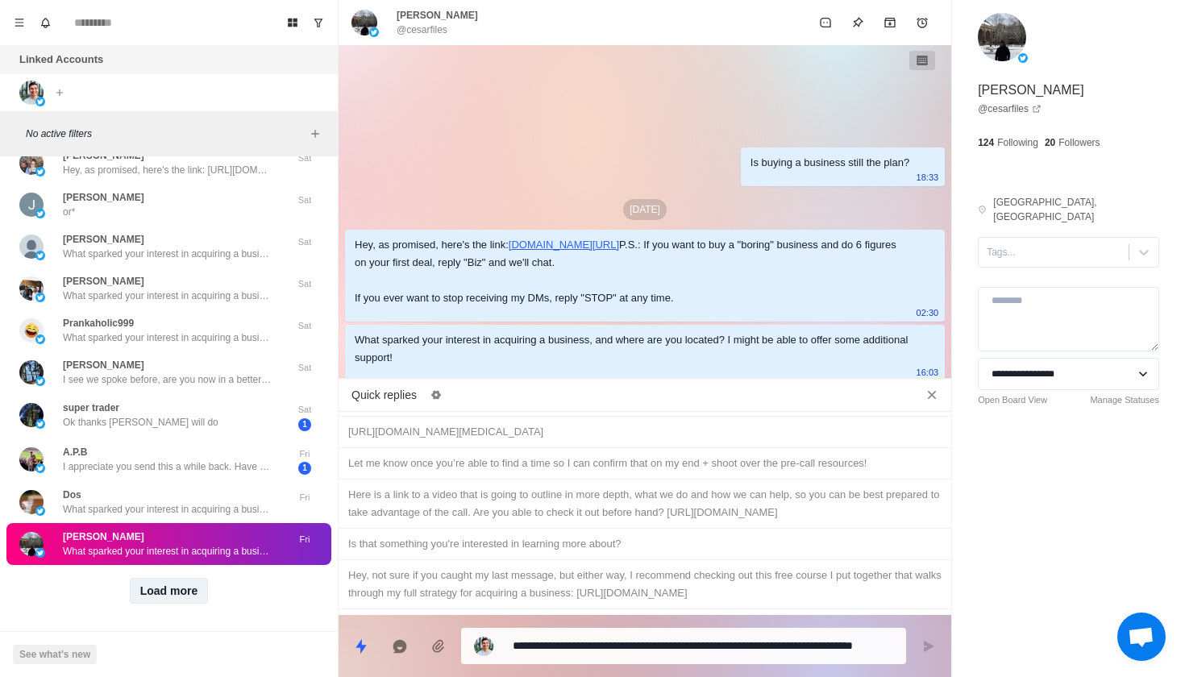
click at [170, 588] on button "Load more" at bounding box center [169, 591] width 79 height 26
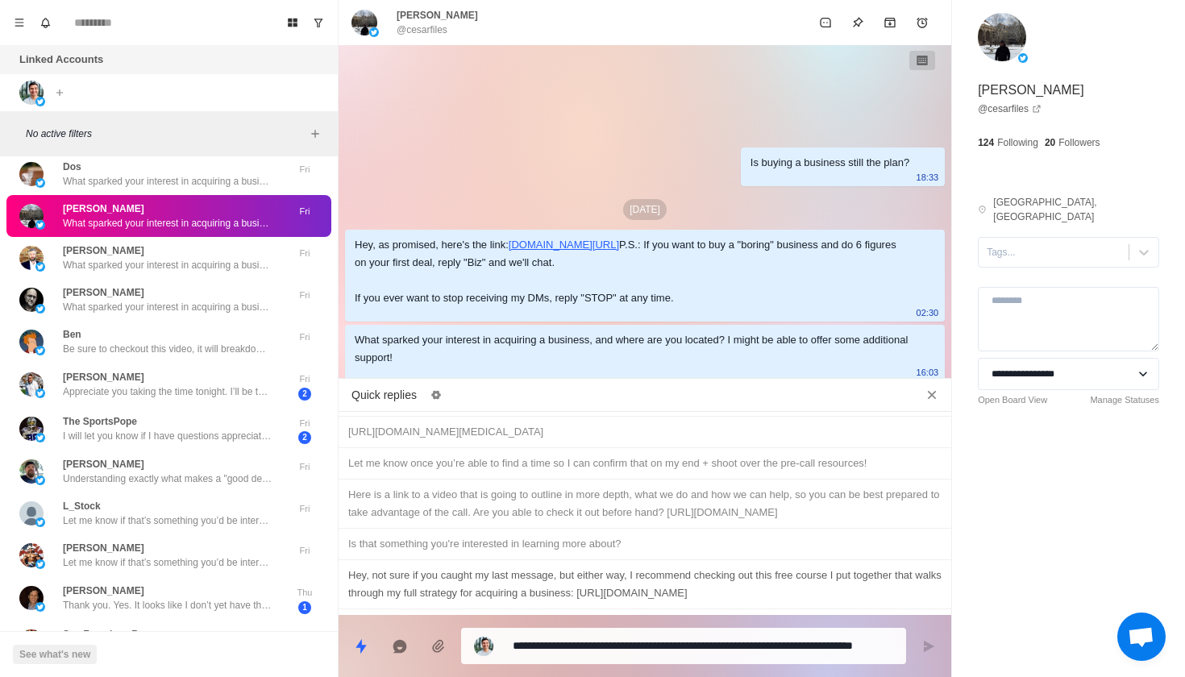
type textarea "*"
click at [550, 567] on div "Hey, not sure if you caught my last message, but either way, I recommend checki…" at bounding box center [644, 584] width 593 height 35
type textarea "**********"
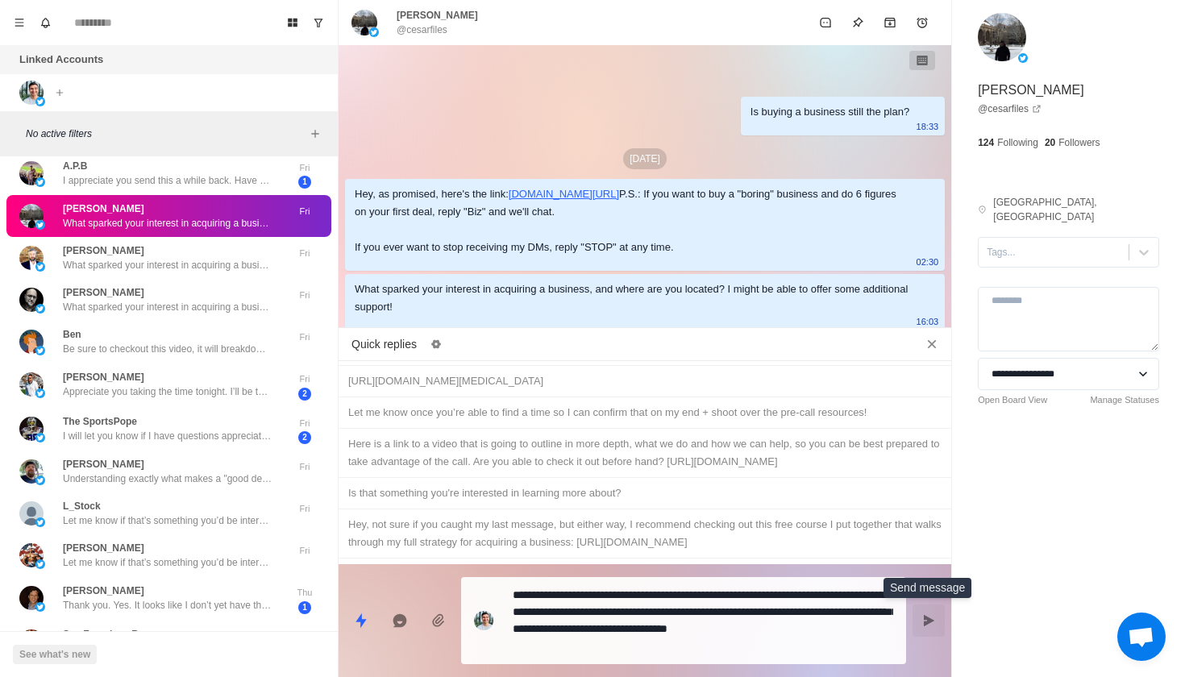
click at [931, 622] on icon "Send message" at bounding box center [929, 620] width 10 height 11
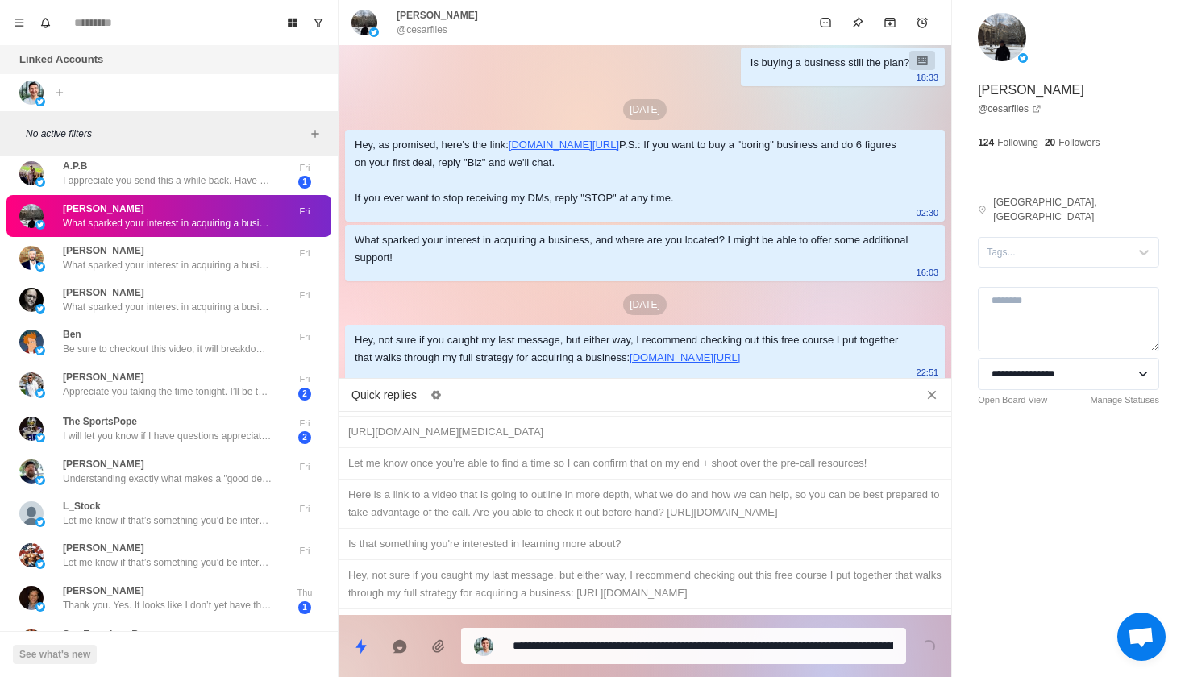
type textarea "*"
click at [768, 616] on div "Be sure to let me know if buying a business is still something you're intereste…" at bounding box center [644, 625] width 593 height 18
type textarea "**********"
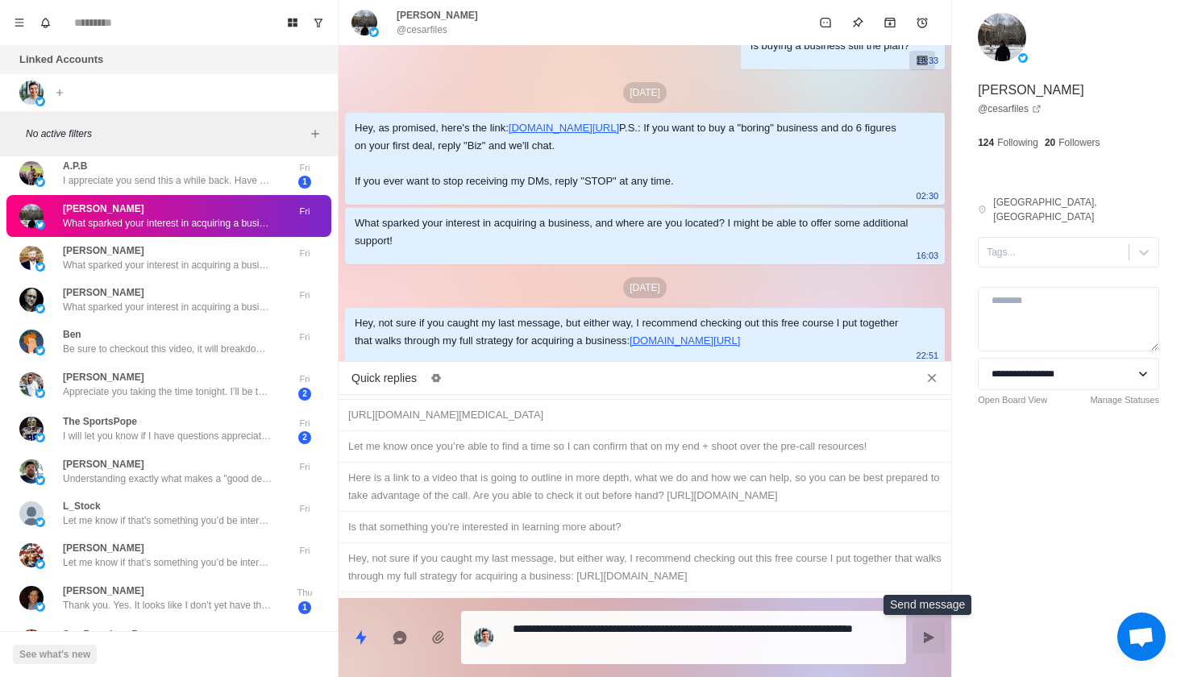
click at [925, 628] on button "Send message" at bounding box center [929, 638] width 32 height 32
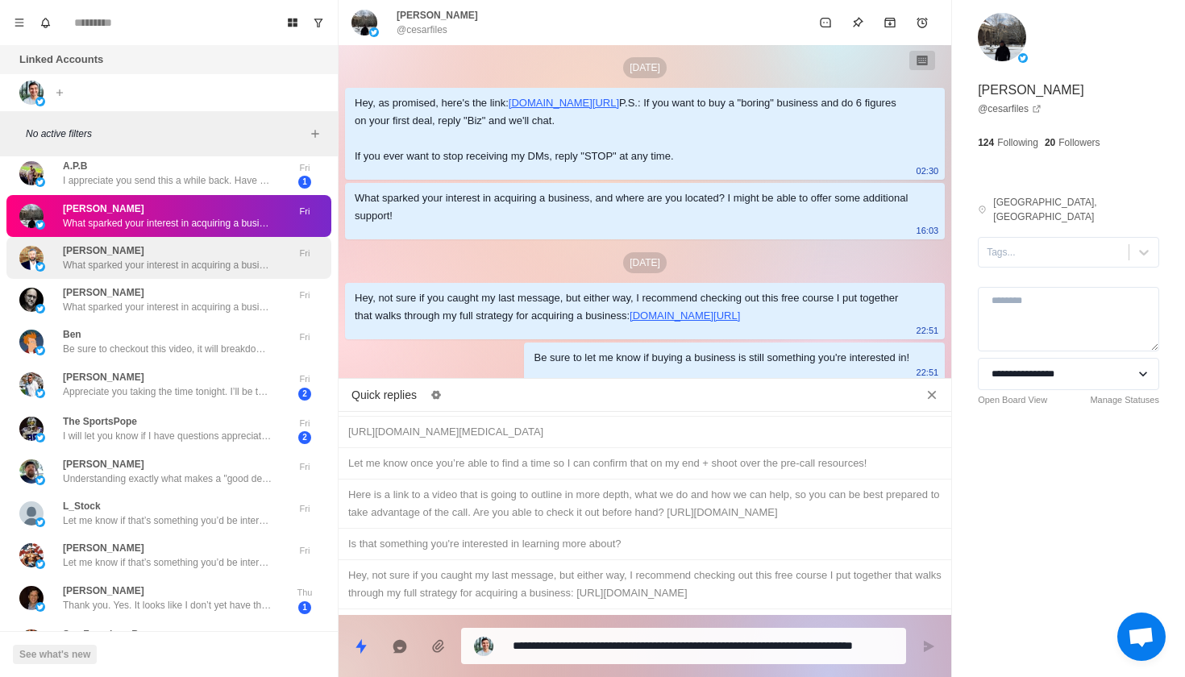
click at [199, 247] on div "[PERSON_NAME] What sparked your interest in acquiring a business, and where are…" at bounding box center [168, 258] width 210 height 29
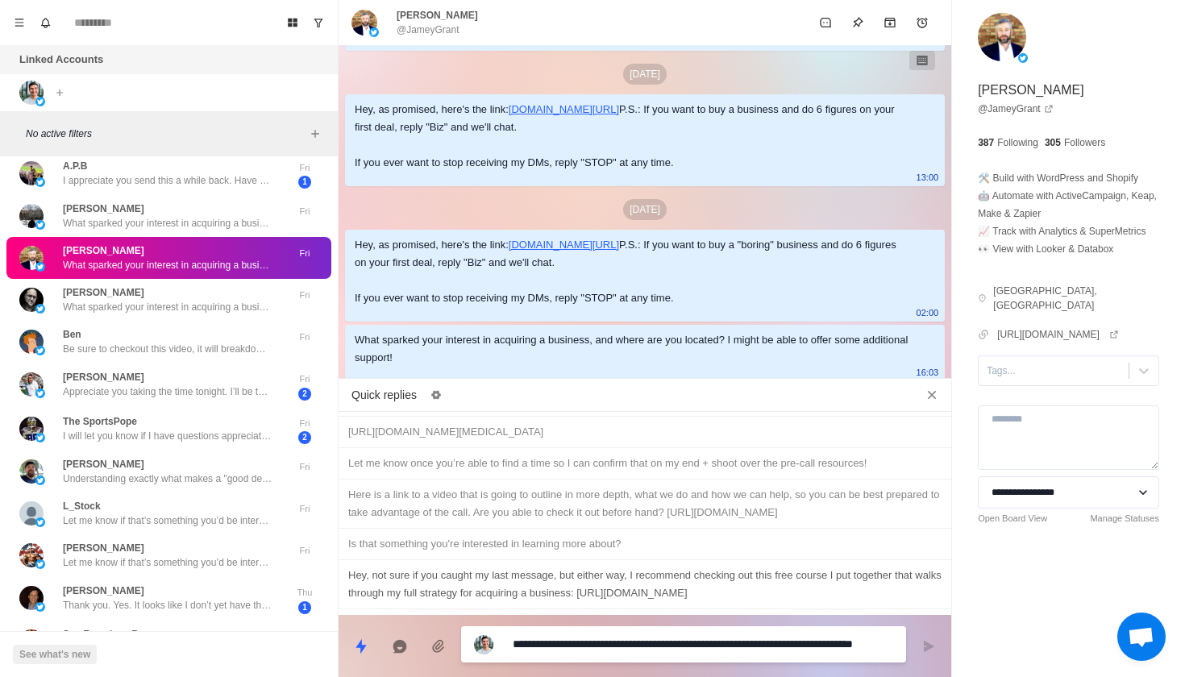
type textarea "*"
click at [524, 567] on div "Hey, not sure if you caught my last message, but either way, I recommend checki…" at bounding box center [644, 584] width 593 height 35
type textarea "**********"
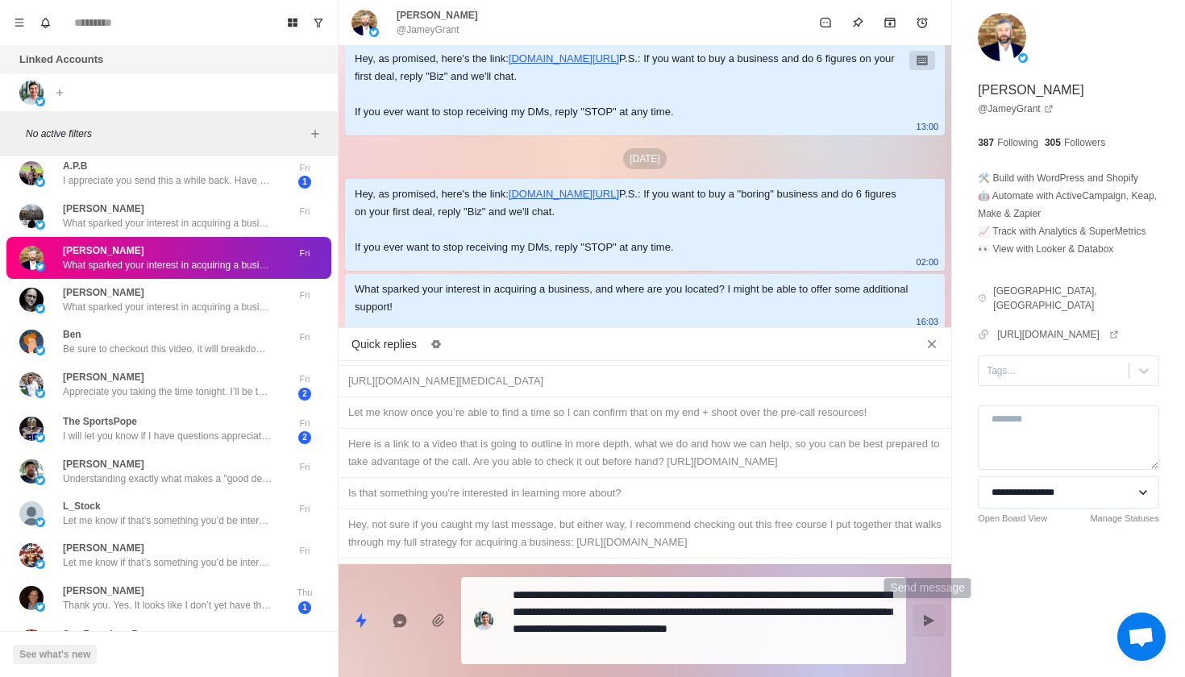
click at [937, 618] on button "Send message" at bounding box center [929, 621] width 32 height 32
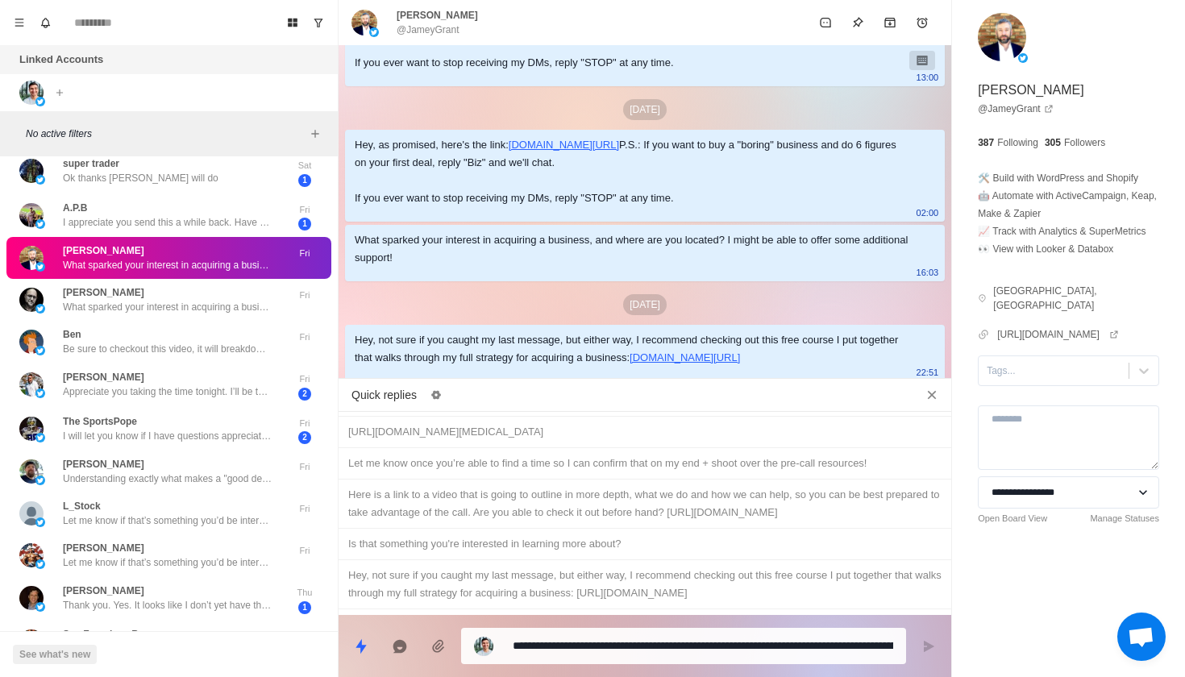
type textarea "*"
click at [655, 616] on div "Be sure to let me know if buying a business is still something you're intereste…" at bounding box center [644, 625] width 593 height 18
type textarea "**********"
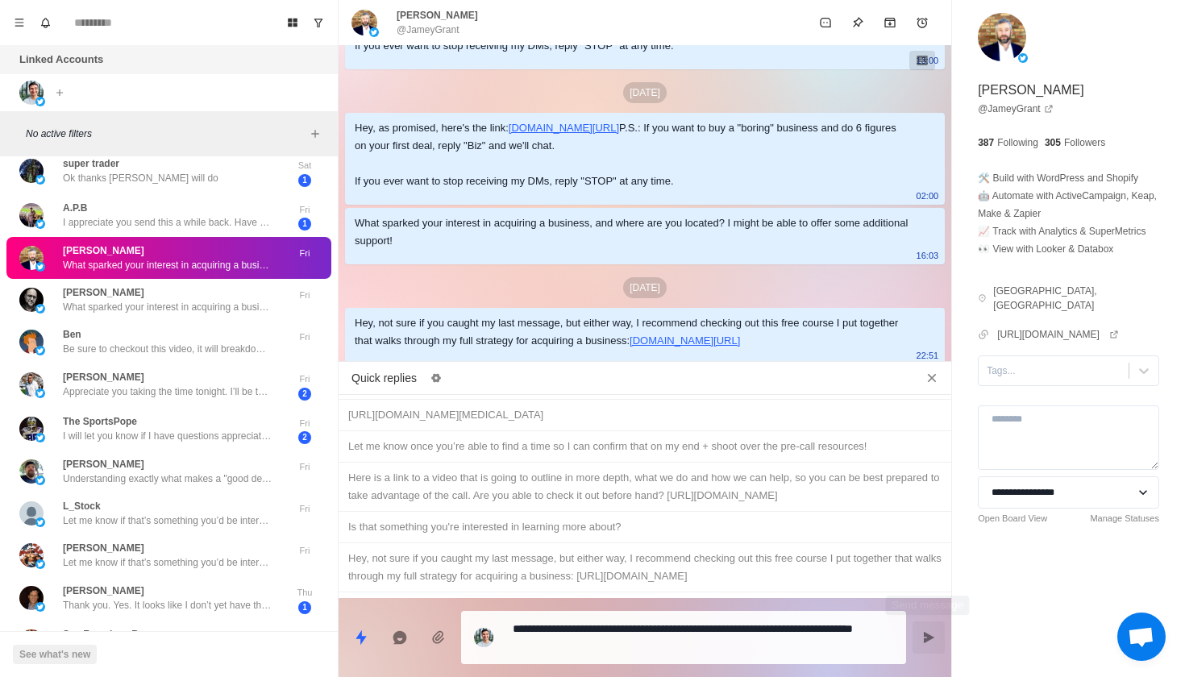
click at [935, 635] on icon "Send message" at bounding box center [928, 637] width 13 height 13
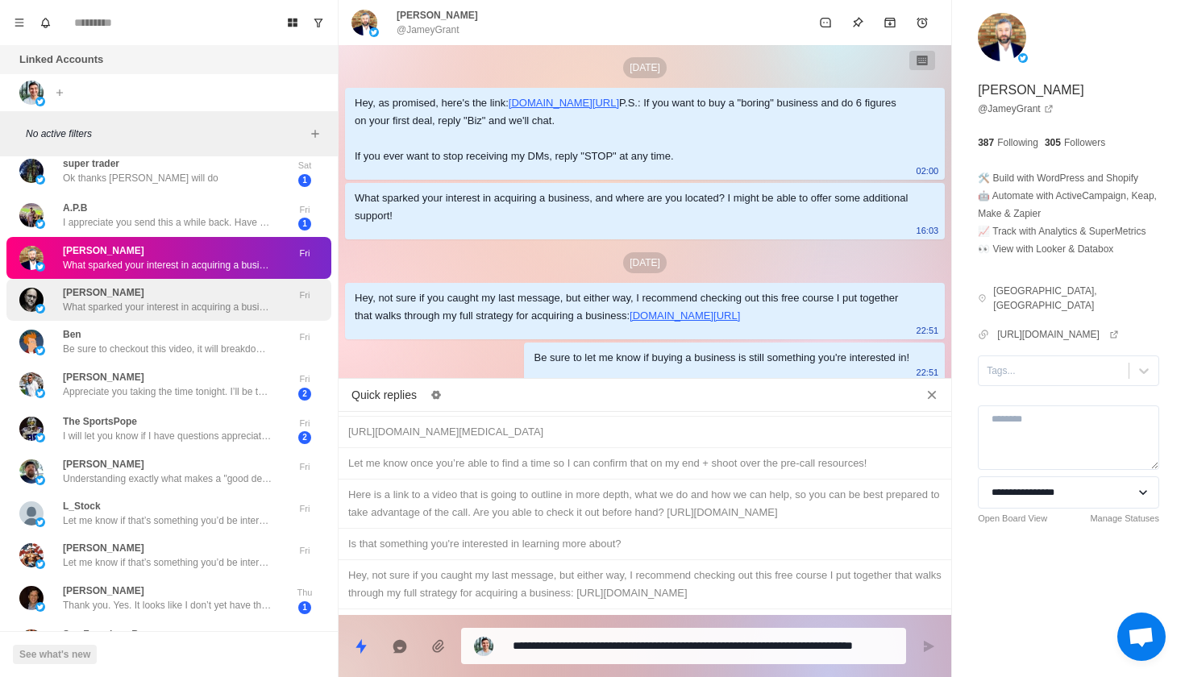
click at [293, 300] on div "Fri" at bounding box center [305, 299] width 40 height 29
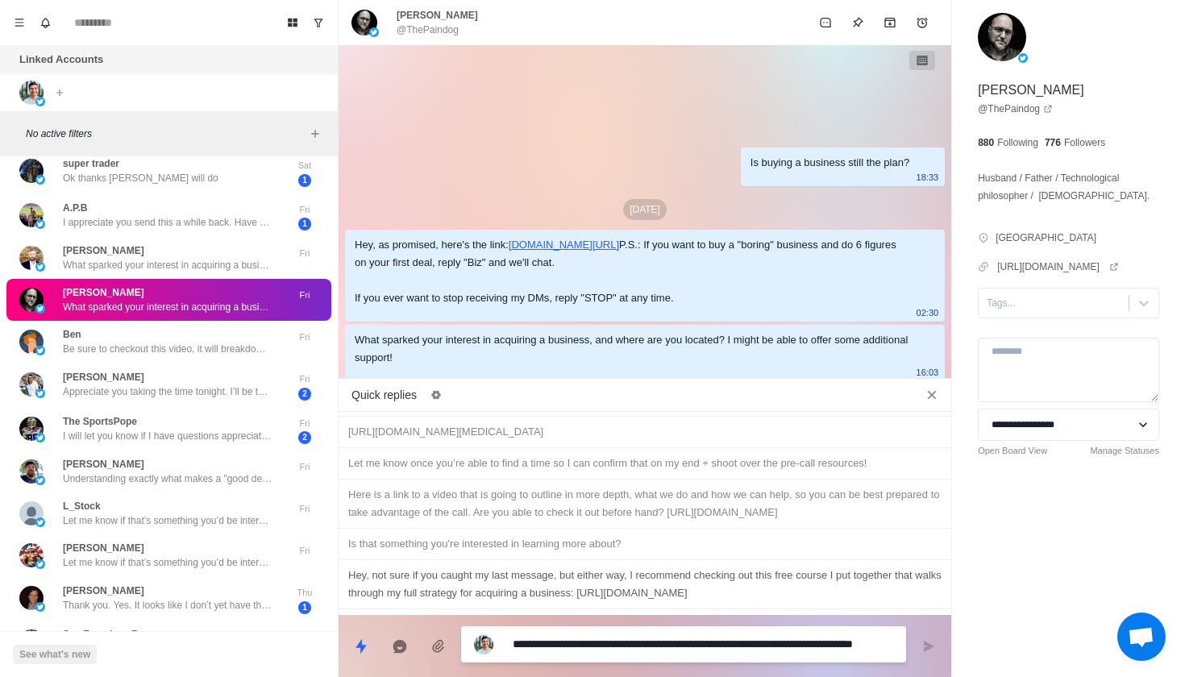
type textarea "*"
click at [588, 567] on div "Hey, not sure if you caught my last message, but either way, I recommend checki…" at bounding box center [644, 584] width 593 height 35
type textarea "**********"
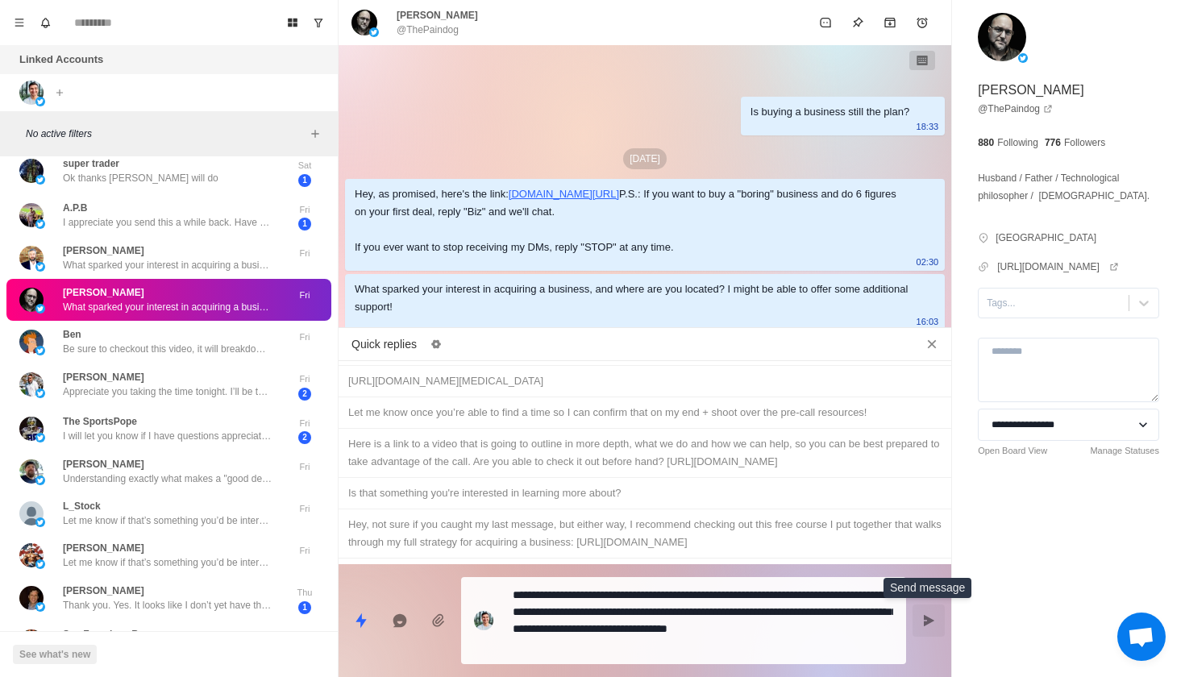
click at [936, 628] on button "Send message" at bounding box center [929, 621] width 32 height 32
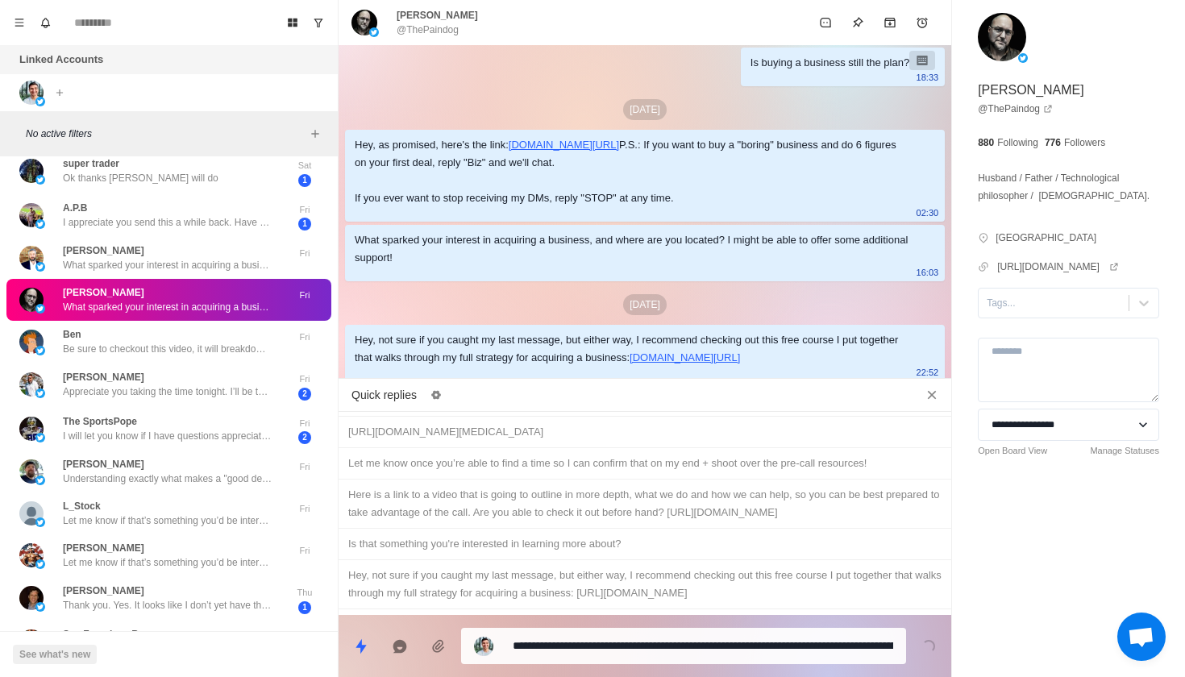
type textarea "*"
click at [785, 616] on div "Be sure to let me know if buying a business is still something you're intereste…" at bounding box center [644, 625] width 593 height 18
type textarea "**********"
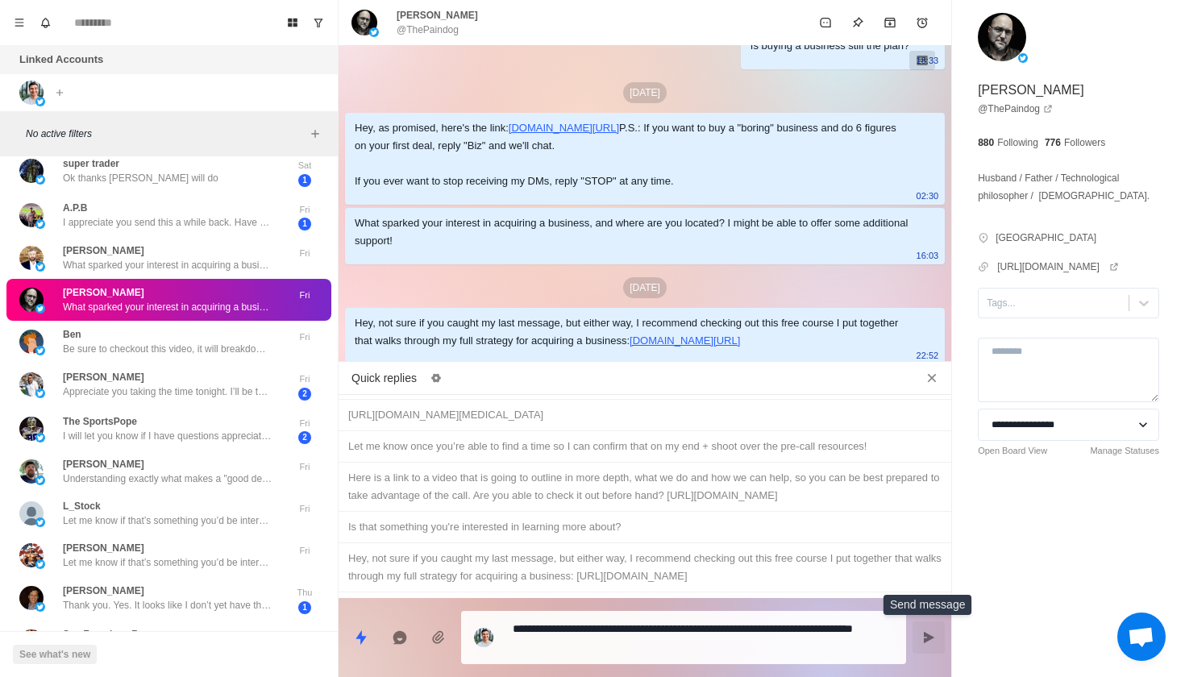
click at [926, 633] on icon "Send message" at bounding box center [928, 637] width 13 height 13
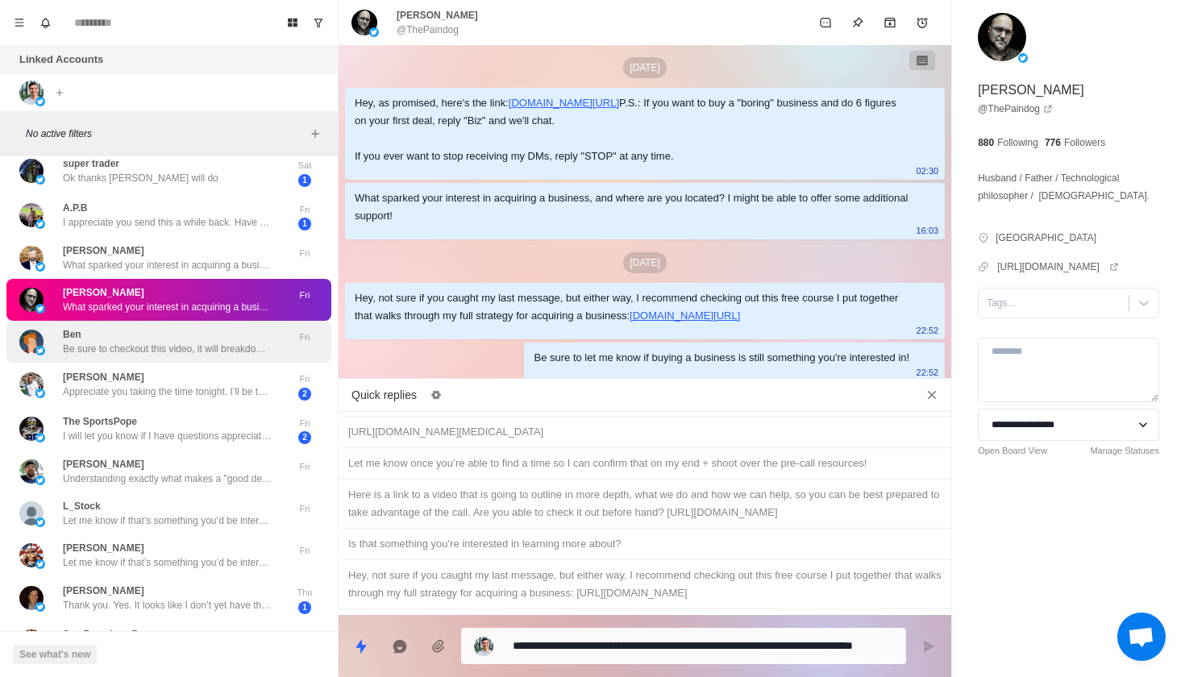
click at [233, 352] on p "Be sure to checkout this video, it will breakdown what an SBA loan is and give …" at bounding box center [168, 349] width 210 height 15
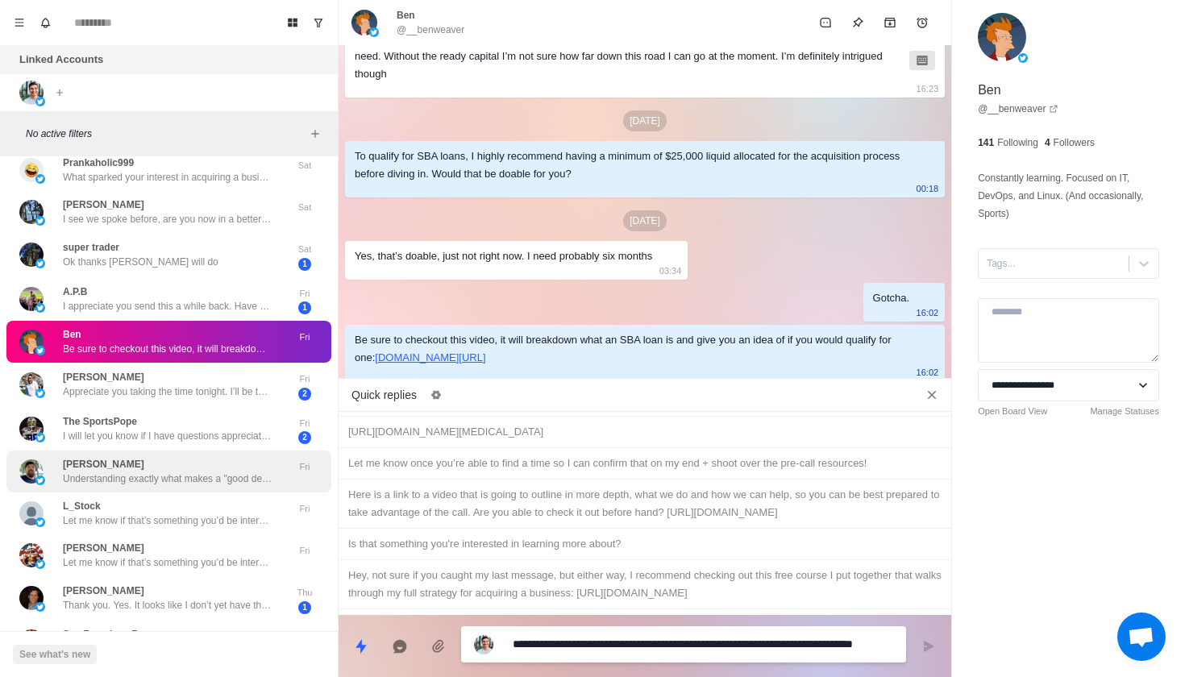
click at [248, 473] on p "Understanding exactly what makes a "good deal” and how to structure them? Or mo…" at bounding box center [168, 479] width 210 height 15
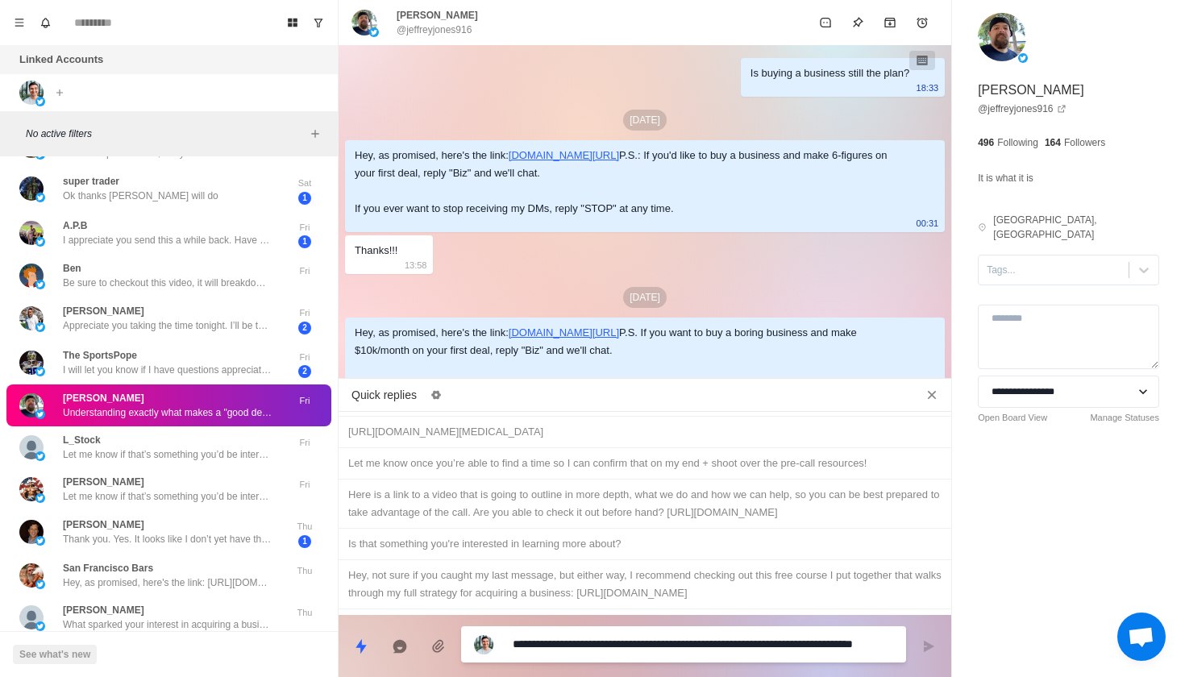
scroll to position [1806, 0]
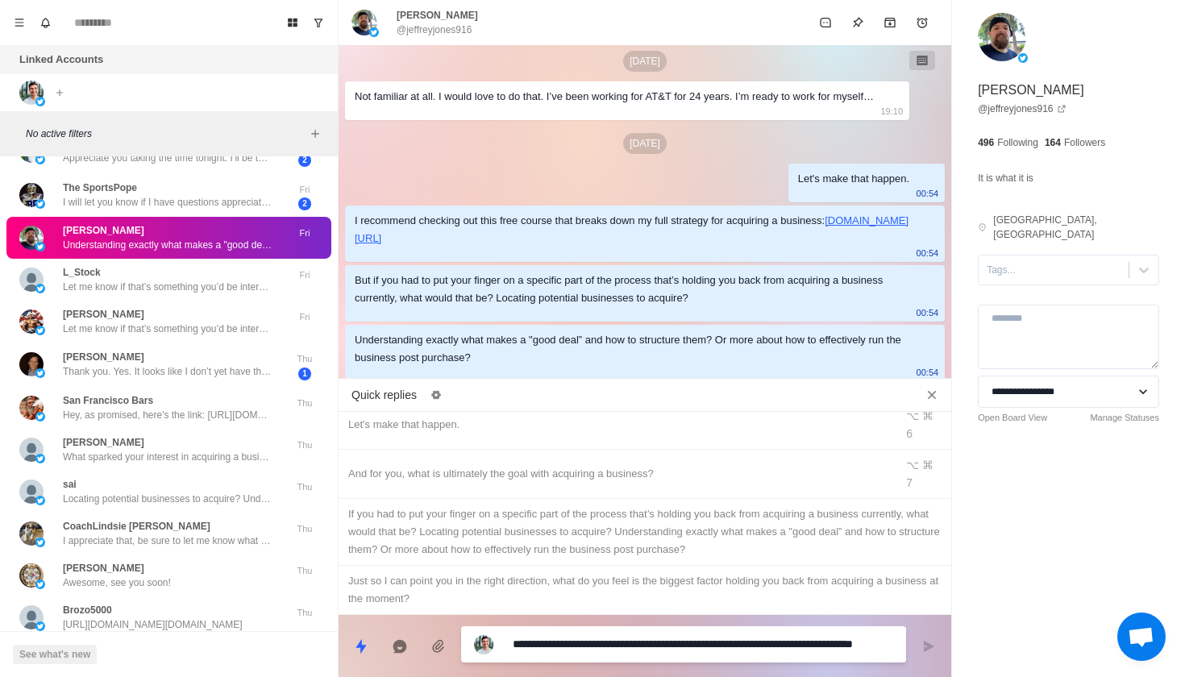
type textarea "*"
click at [527, 572] on div "Just so I can point you in the right direction, what do you feel is the biggest…" at bounding box center [644, 589] width 593 height 35
type textarea "**********"
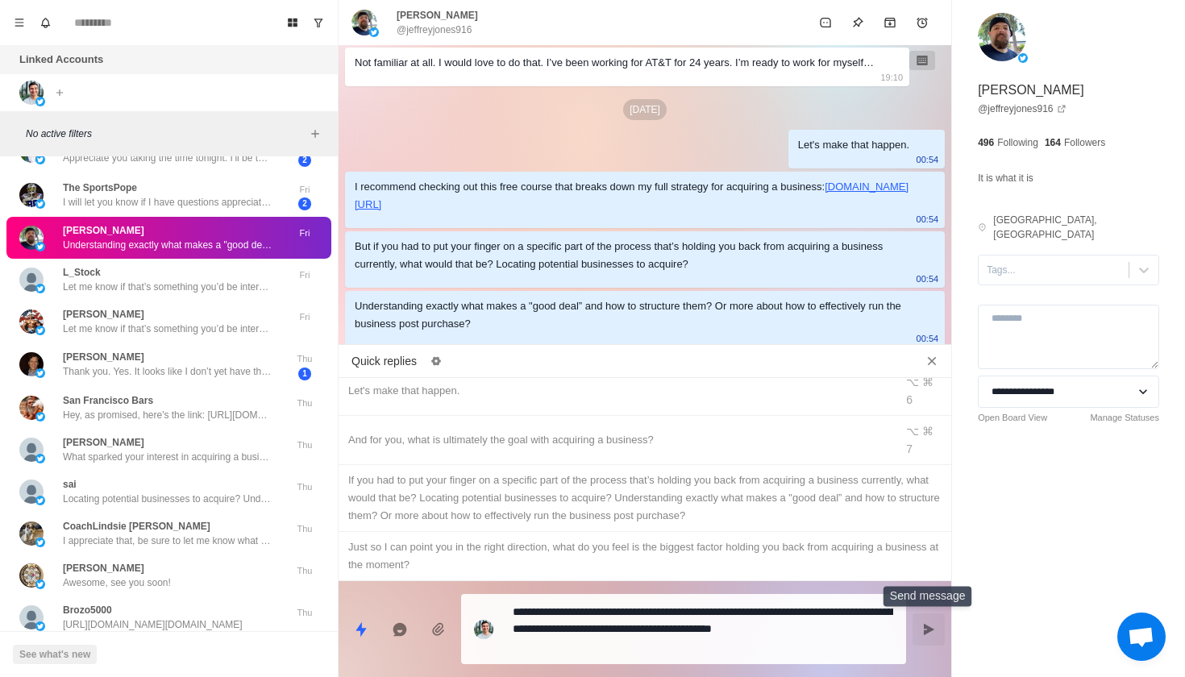
click at [922, 627] on button "Send message" at bounding box center [929, 630] width 32 height 32
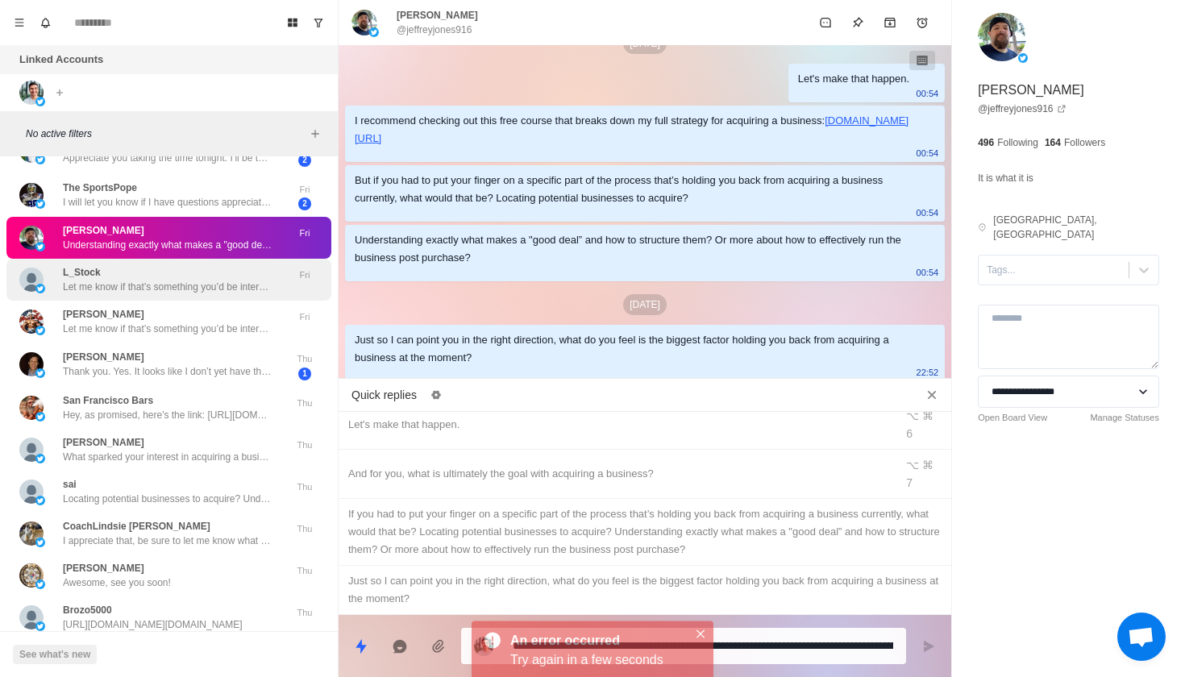
click at [252, 280] on p "Let me know if that’s something you’d be interested in and I can set you up on …" at bounding box center [168, 287] width 210 height 15
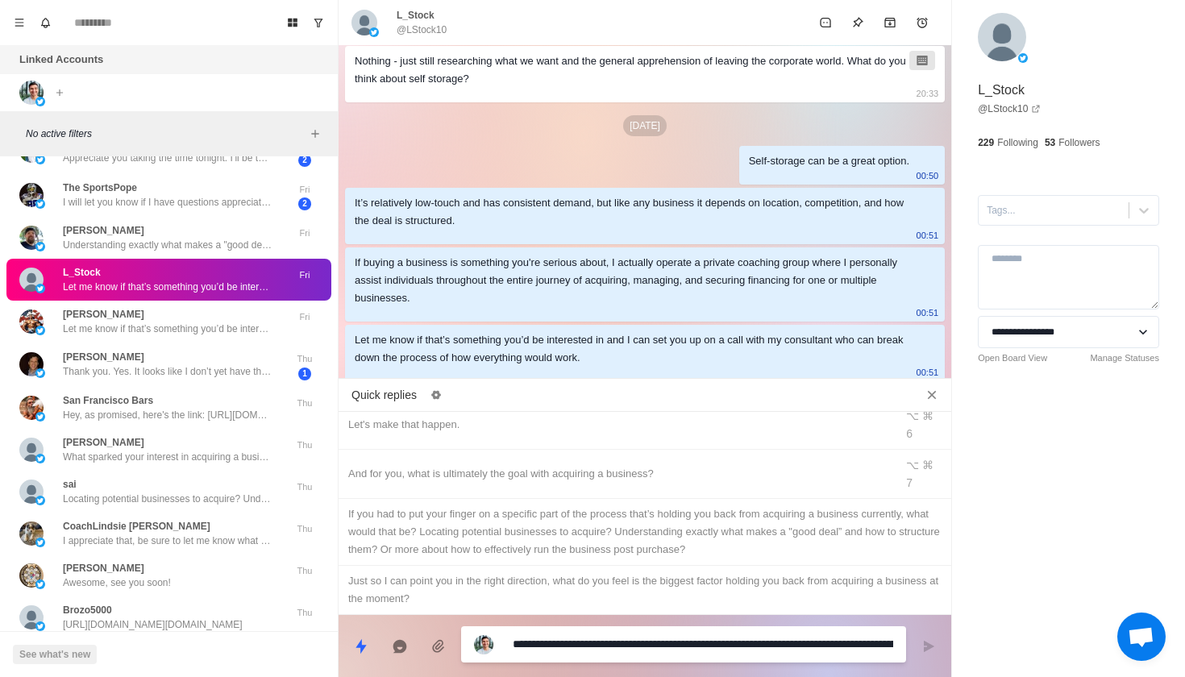
type textarea "*"
